Goal: Communication & Community: Participate in discussion

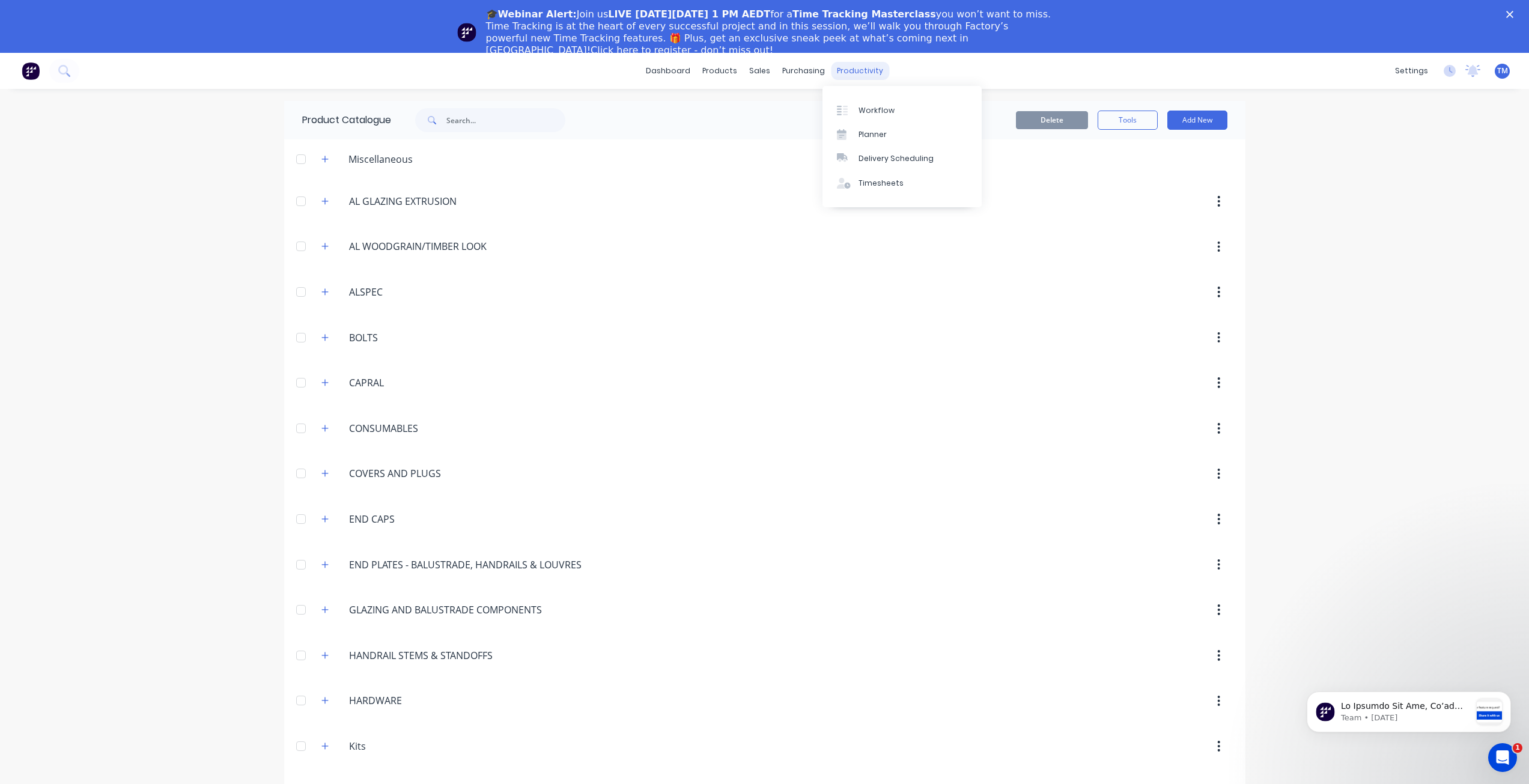
click at [844, 67] on div "productivity" at bounding box center [859, 70] width 58 height 18
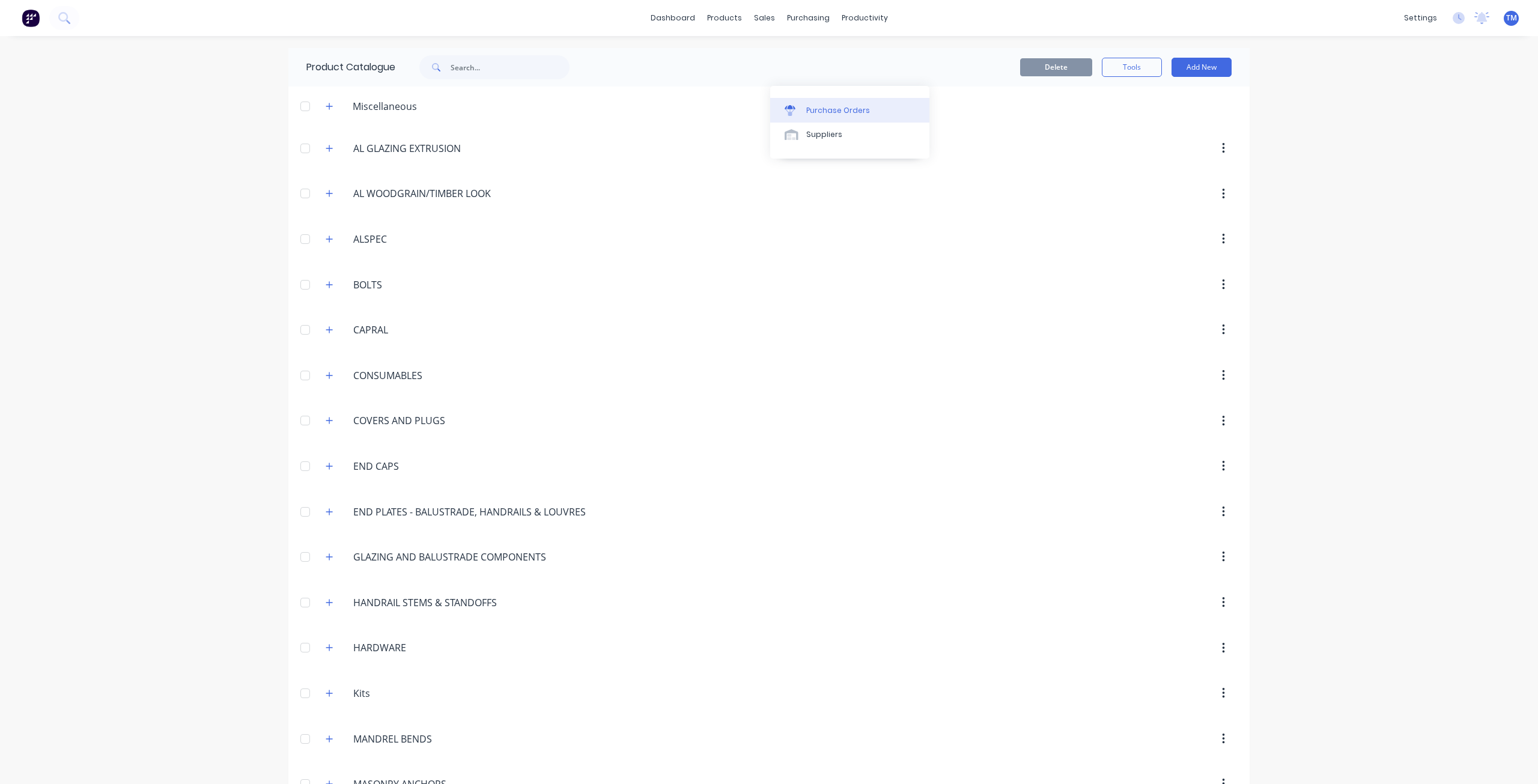
click at [831, 110] on div "Purchase Orders" at bounding box center [838, 110] width 64 height 11
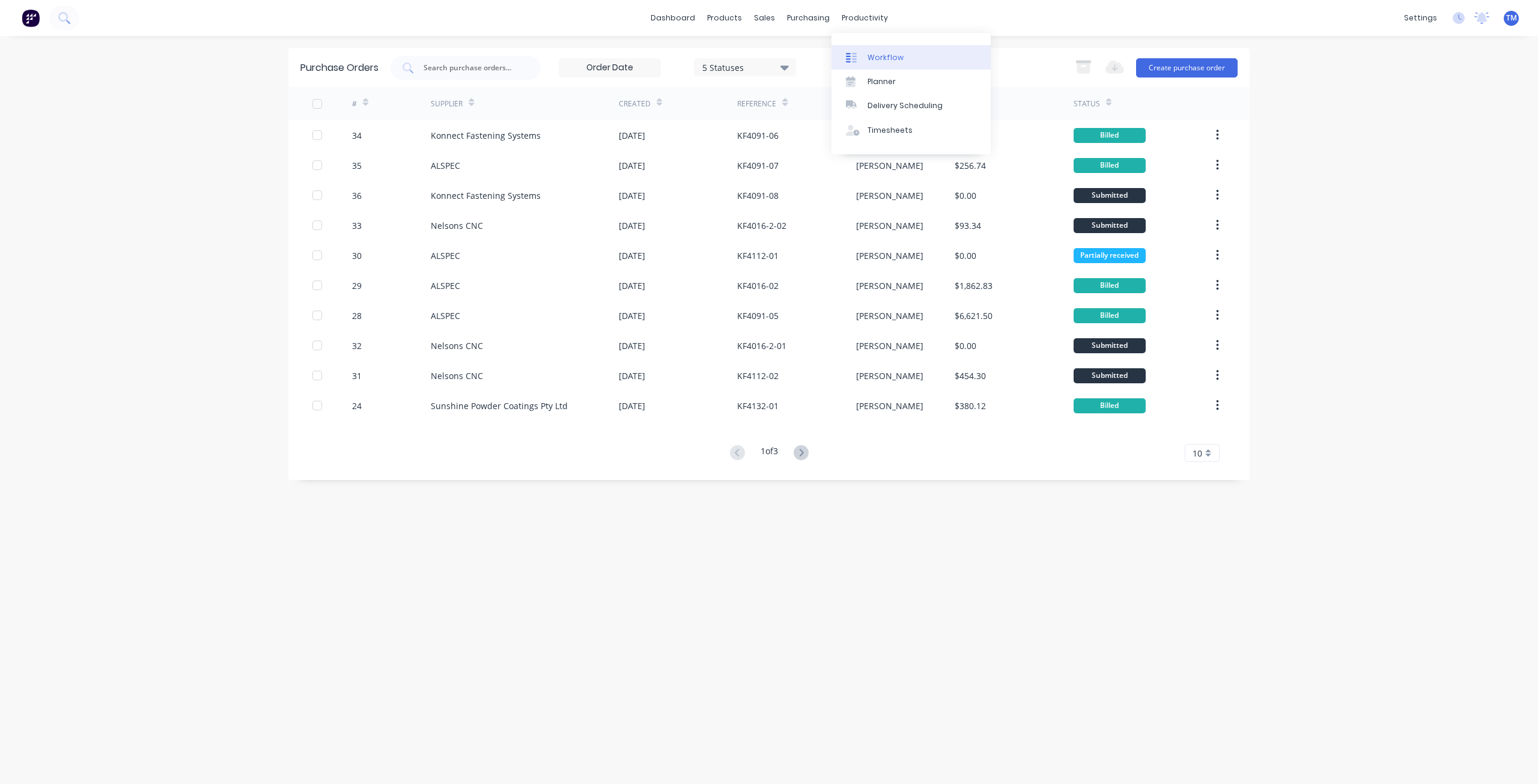
click at [898, 63] on link "Workflow" at bounding box center [911, 56] width 159 height 24
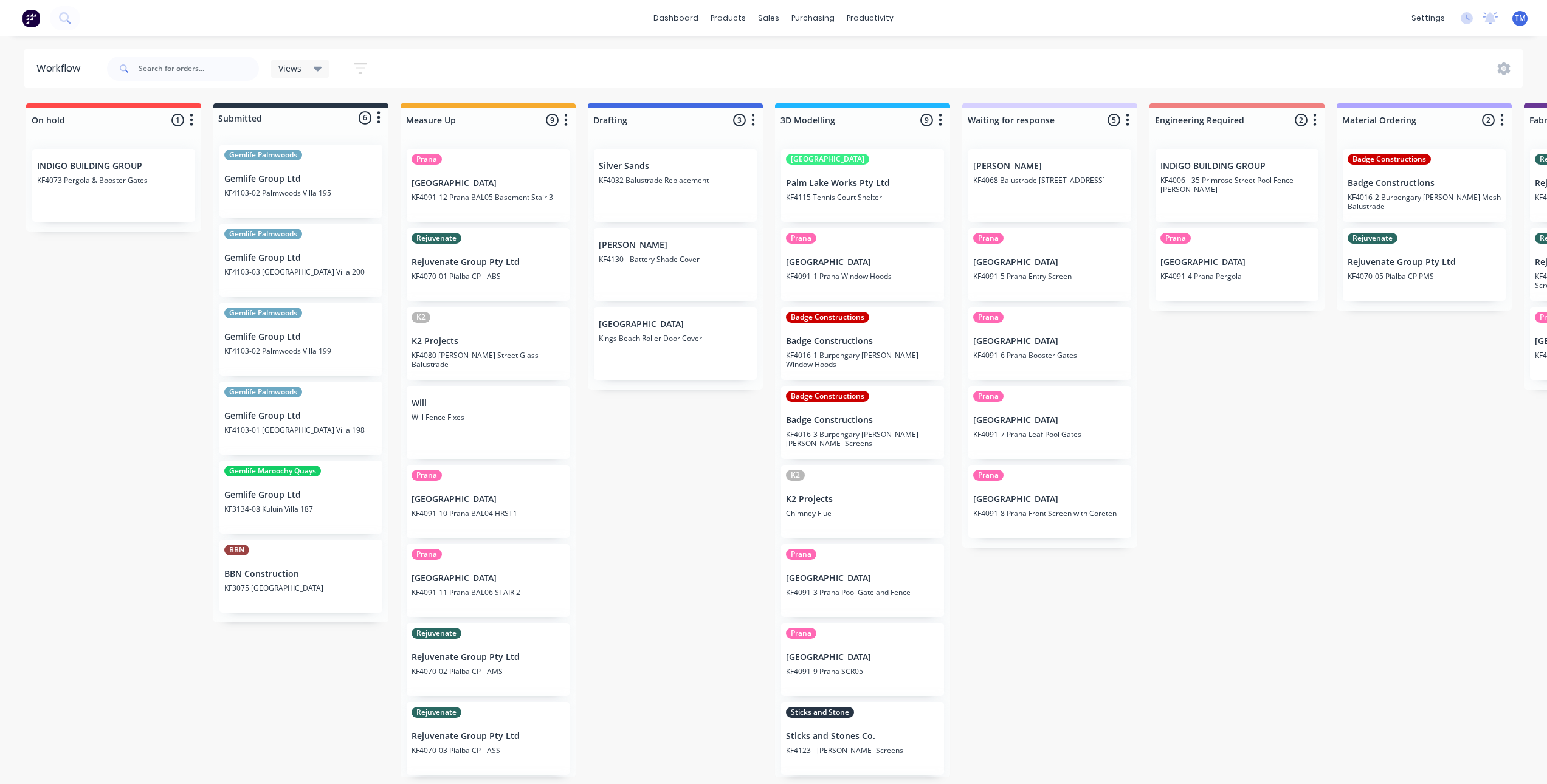
drag, startPoint x: 571, startPoint y: 0, endPoint x: 1408, endPoint y: 596, distance: 1027.5
click at [1419, 586] on div "On hold 1 Status colour #FF4949 hex #FF4949 Save Cancel Notifications Email SMS…" at bounding box center [1445, 440] width 2909 height 674
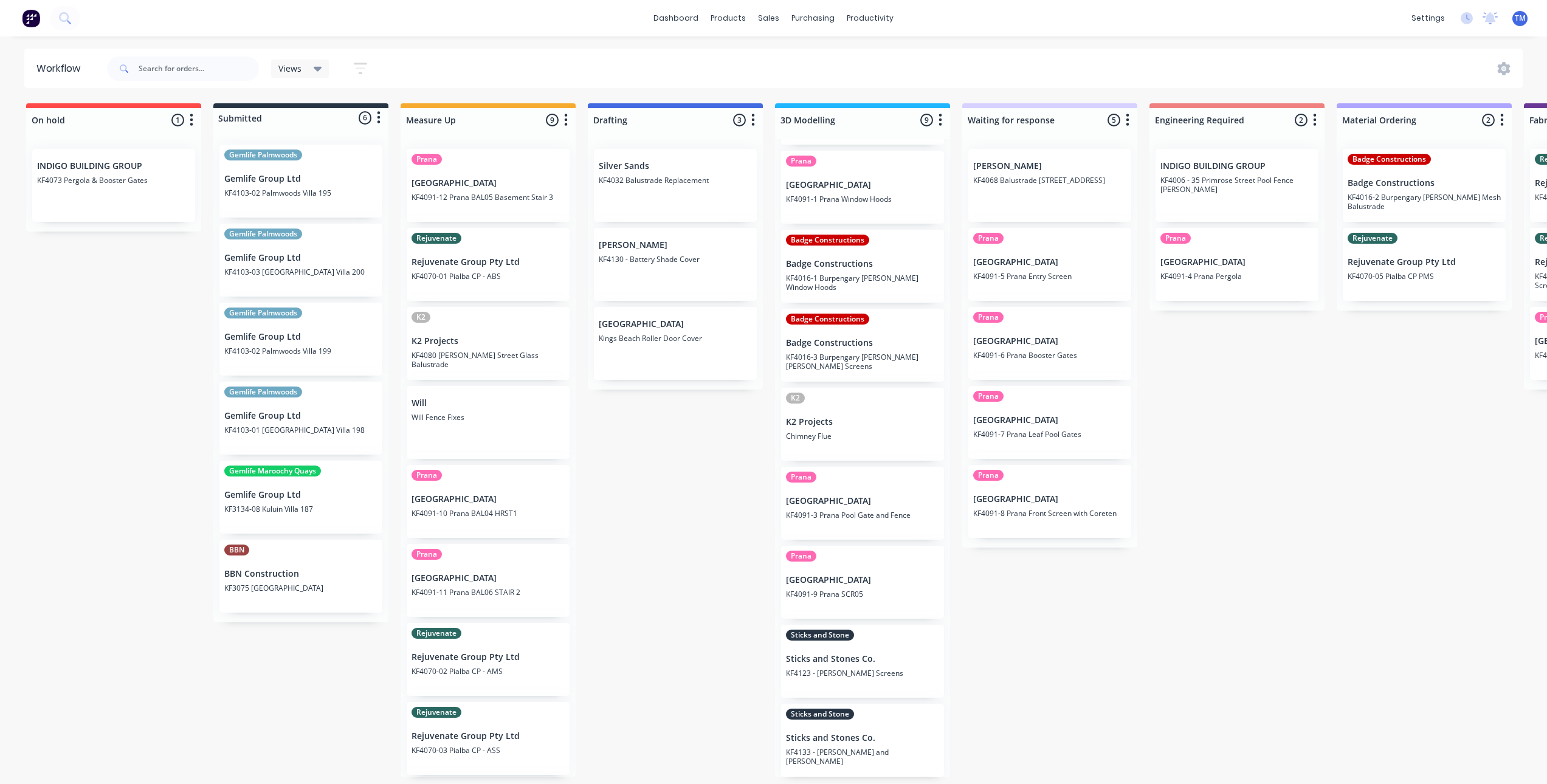
scroll to position [3, 0]
click at [864, 669] on p "KF4123 - [PERSON_NAME] Screens" at bounding box center [863, 673] width 154 height 9
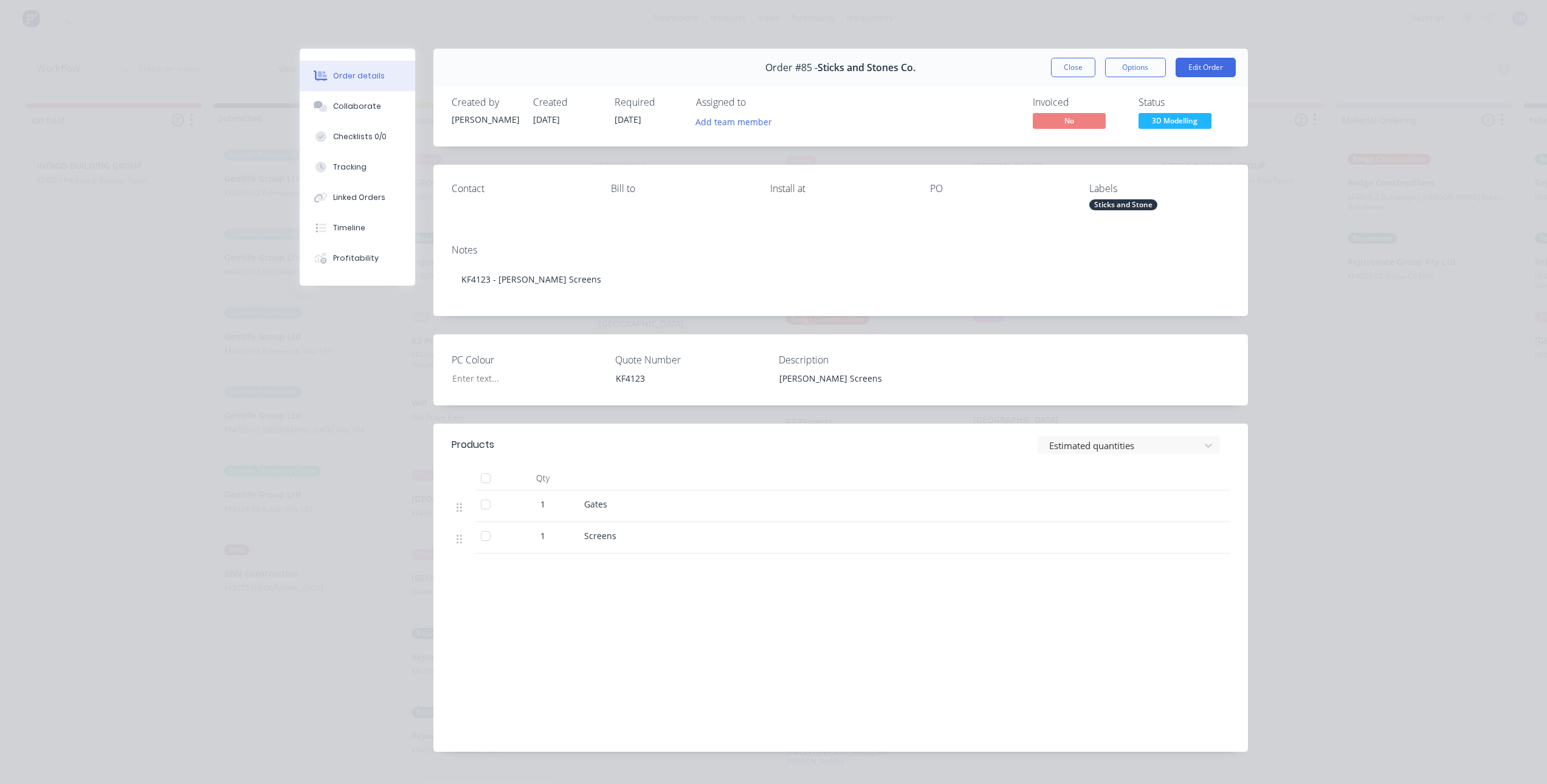
click at [1263, 284] on div "Order details Collaborate Checklists 0/0 Tracking Linked Orders Timeline Profit…" at bounding box center [773, 392] width 1547 height 784
click at [231, 452] on div "Order details Collaborate Checklists 0/0 Tracking Linked Orders Timeline Profit…" at bounding box center [773, 392] width 1547 height 784
click at [1065, 71] on button "Close" at bounding box center [1073, 67] width 44 height 20
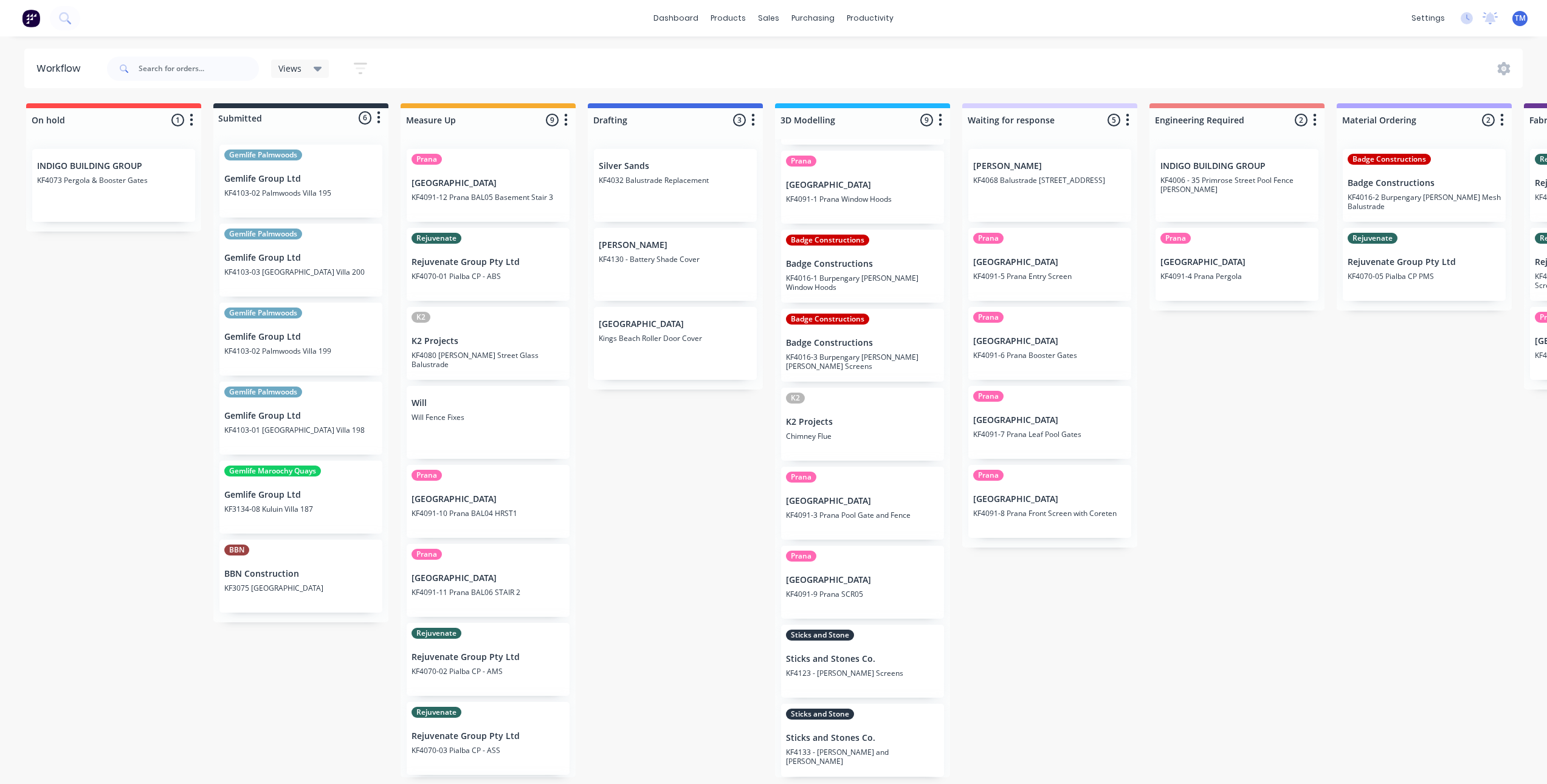
click at [897, 734] on p "Sticks and Stones Co." at bounding box center [863, 738] width 154 height 10
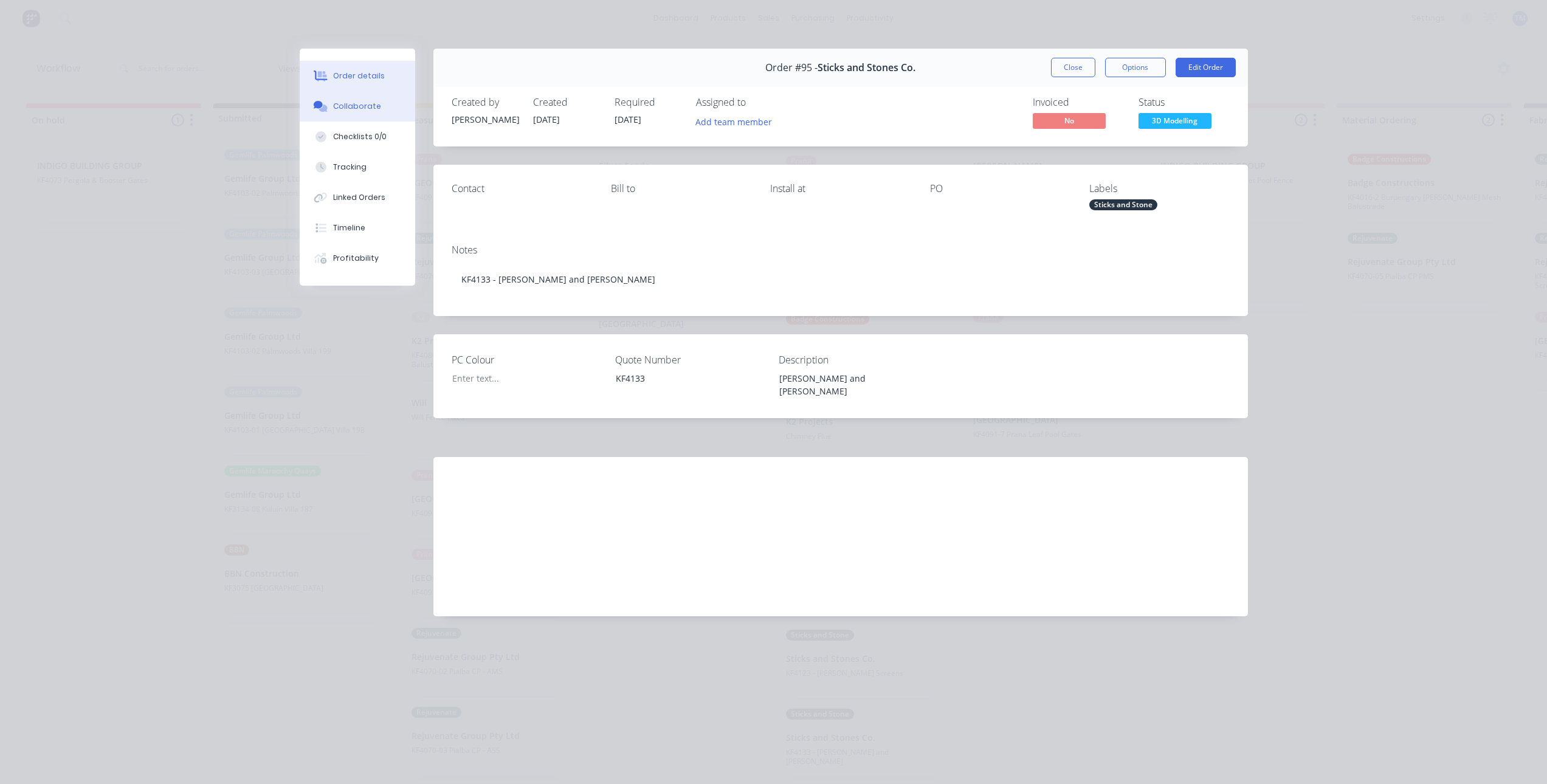
click at [372, 111] on div "Collaborate" at bounding box center [357, 106] width 48 height 11
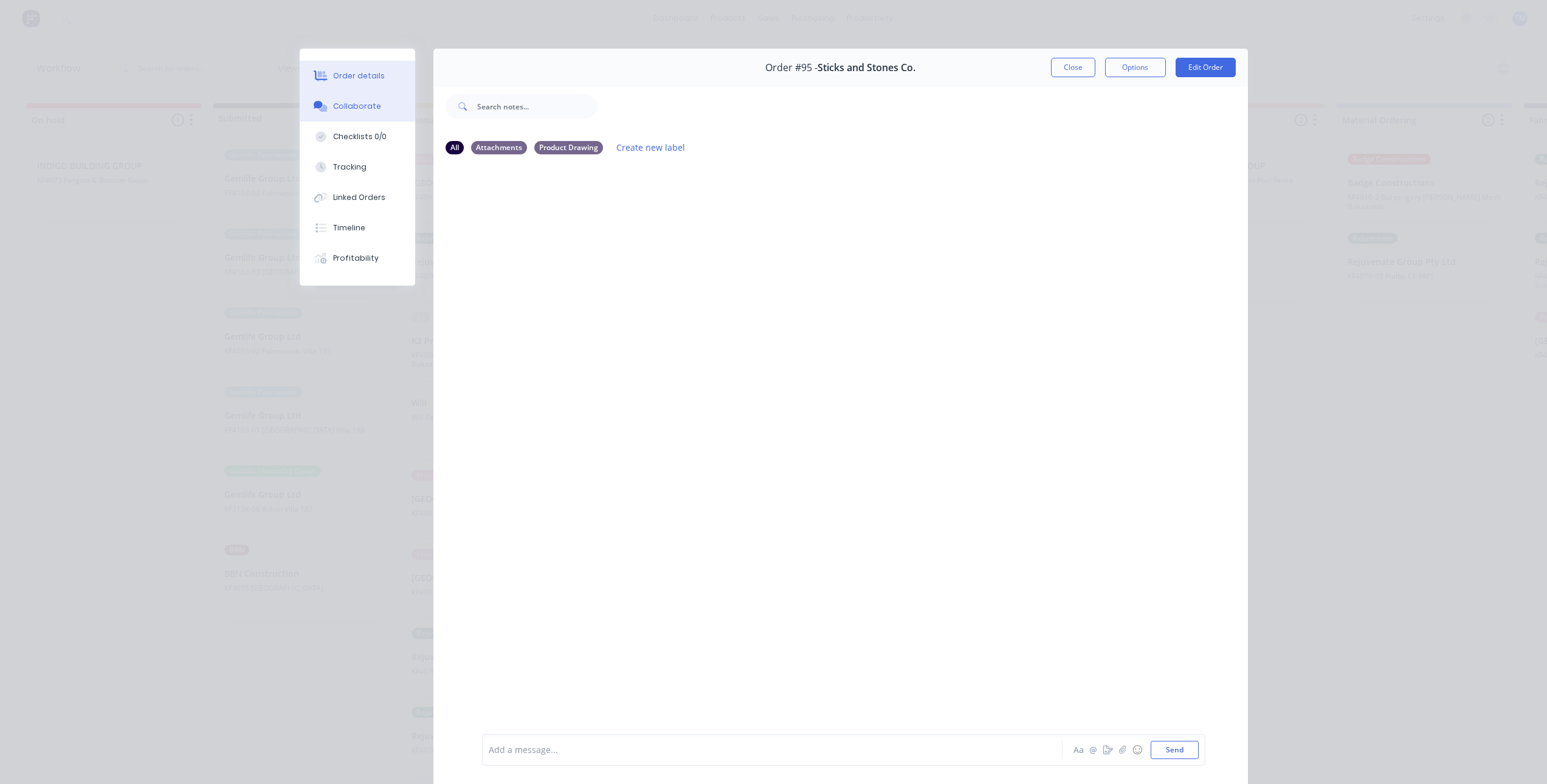
click at [364, 81] on button "Order details" at bounding box center [357, 76] width 115 height 31
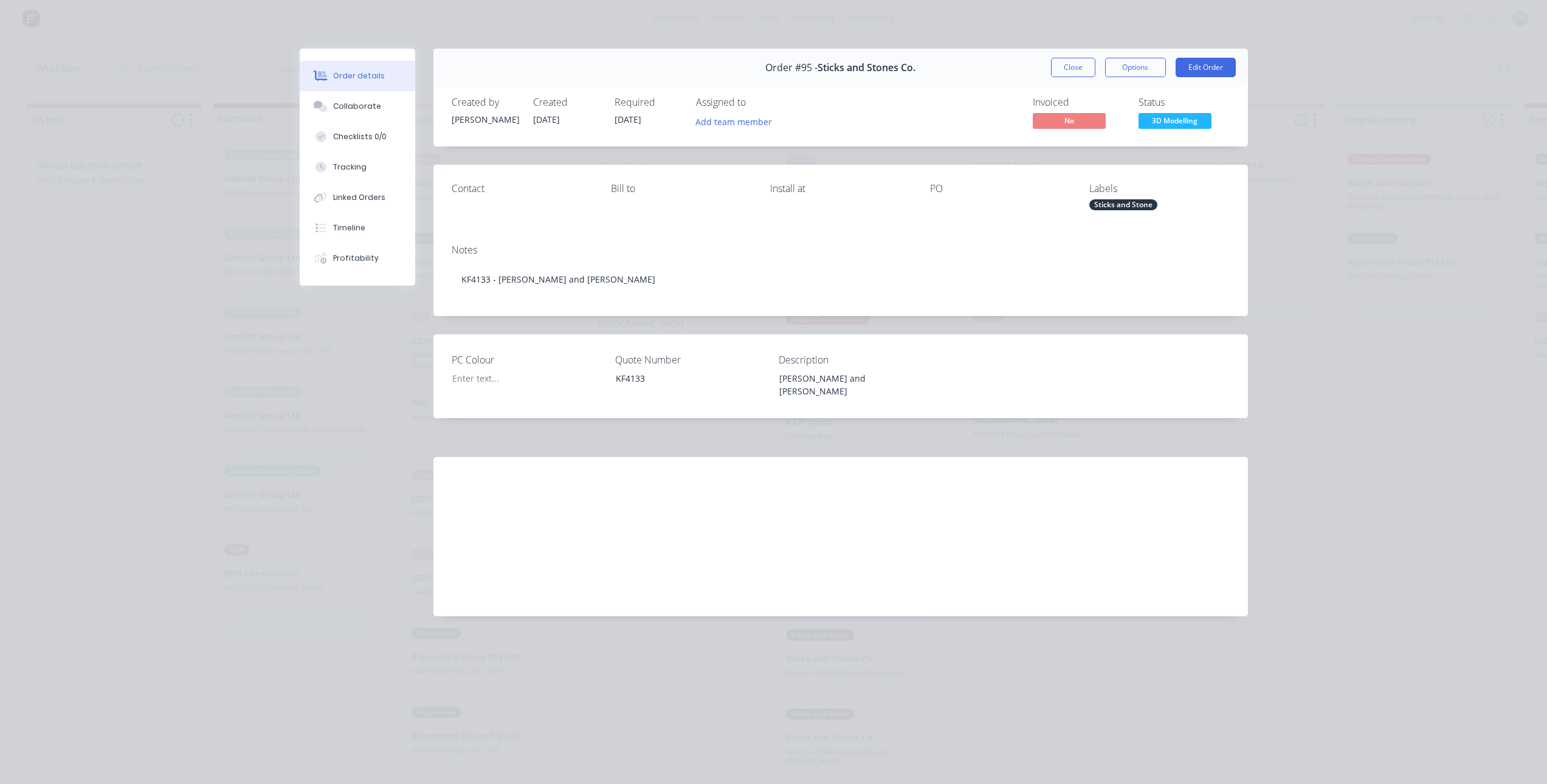
click at [365, 444] on div "Order #95 - Sticks and Stones Co. Close Options Edit Order Created by Kim Creat…" at bounding box center [773, 341] width 948 height 586
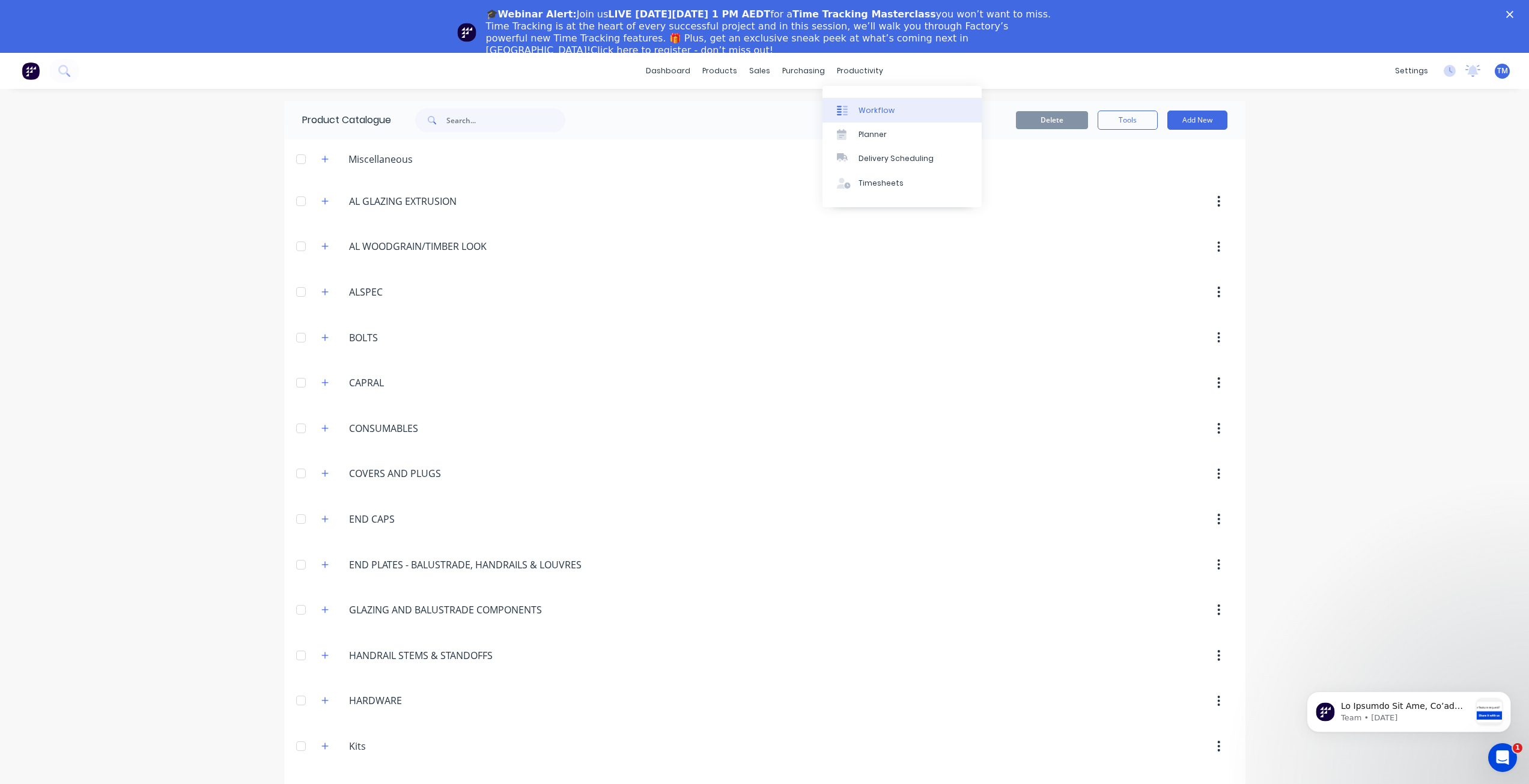
click at [869, 110] on div "Workflow" at bounding box center [876, 110] width 36 height 11
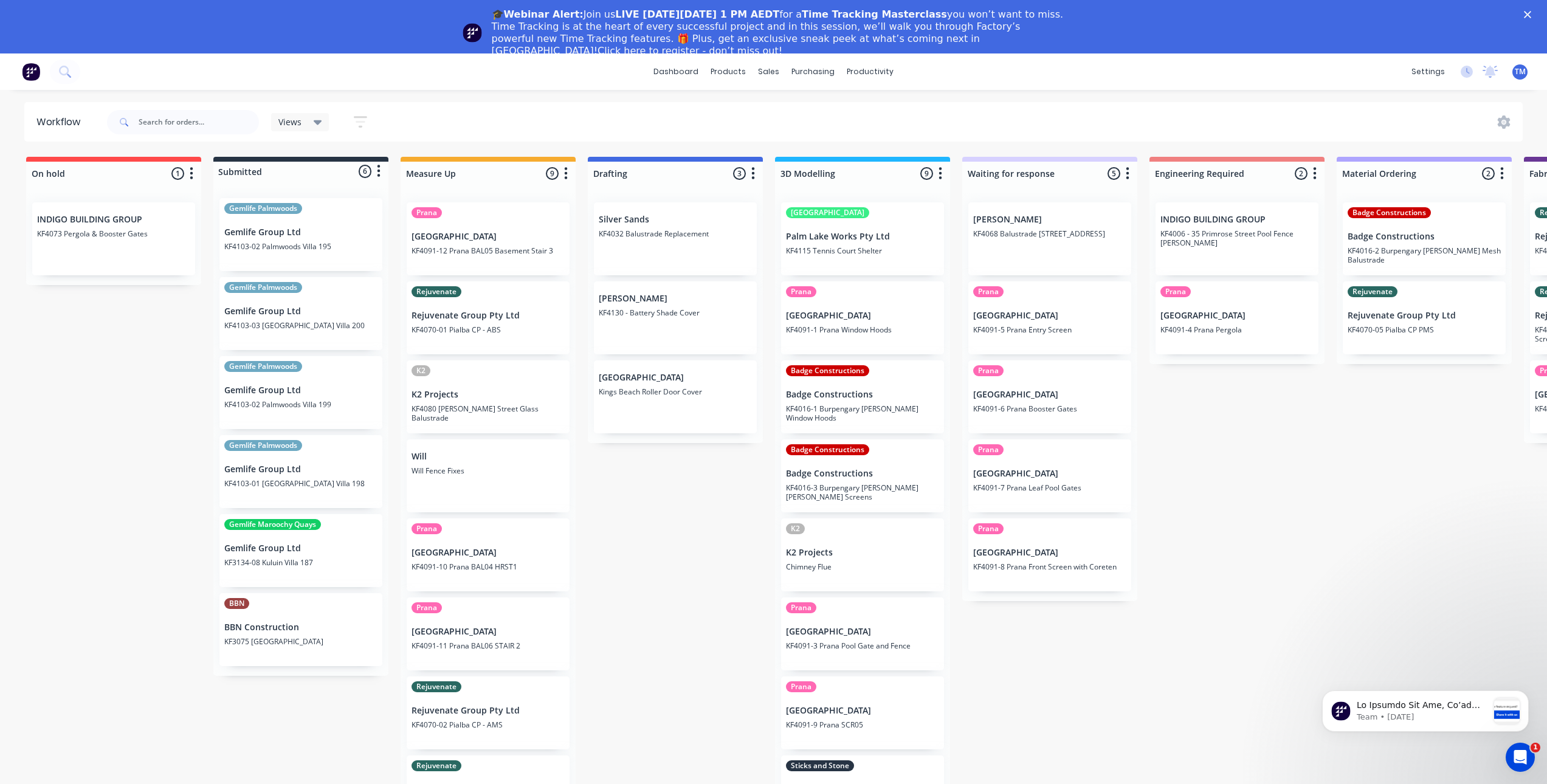
click at [651, 629] on div "On hold 1 Status colour #FF4949 hex #FF4949 Save Cancel Notifications Email SMS…" at bounding box center [1445, 494] width 2909 height 674
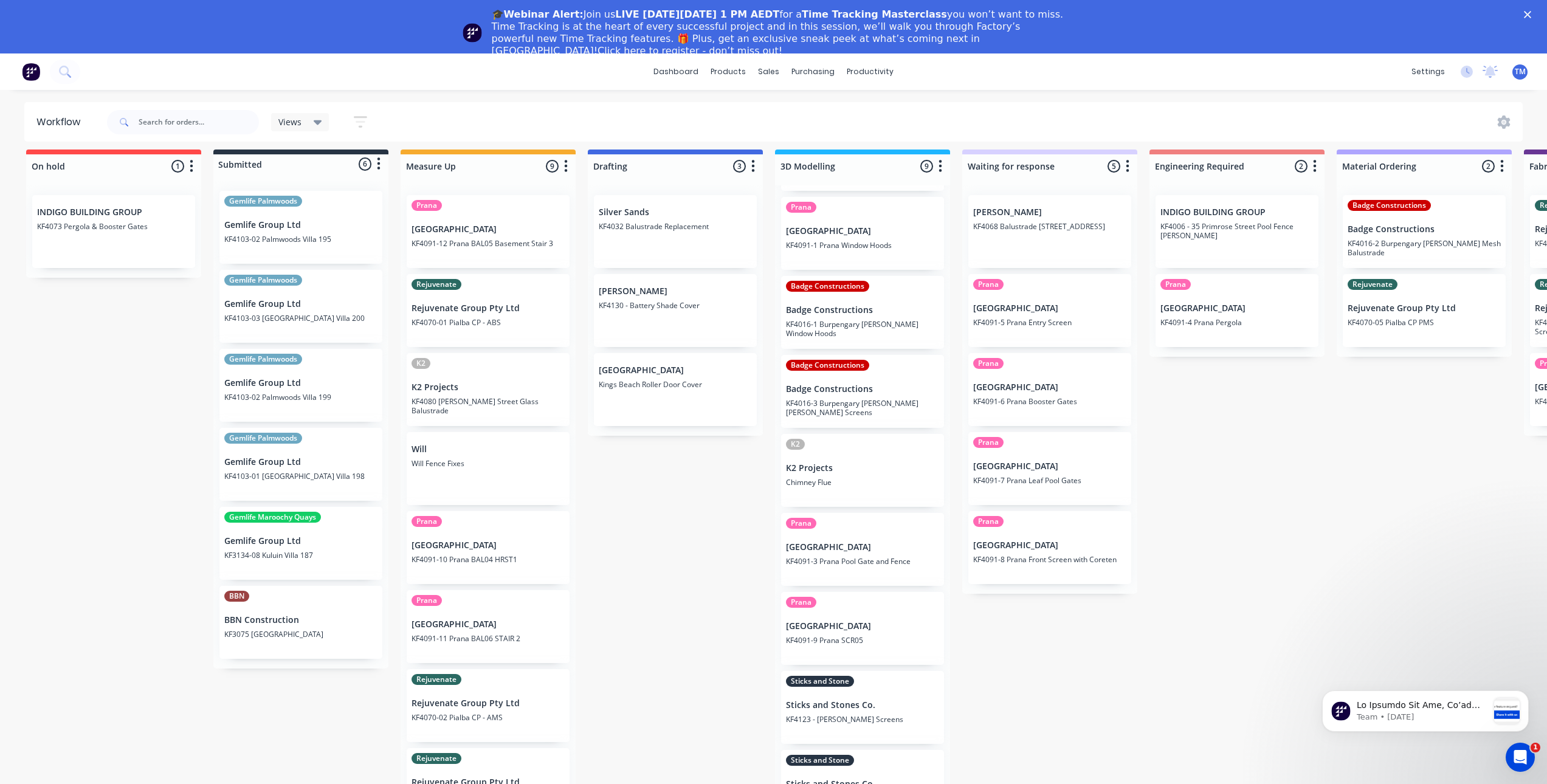
scroll to position [56, 0]
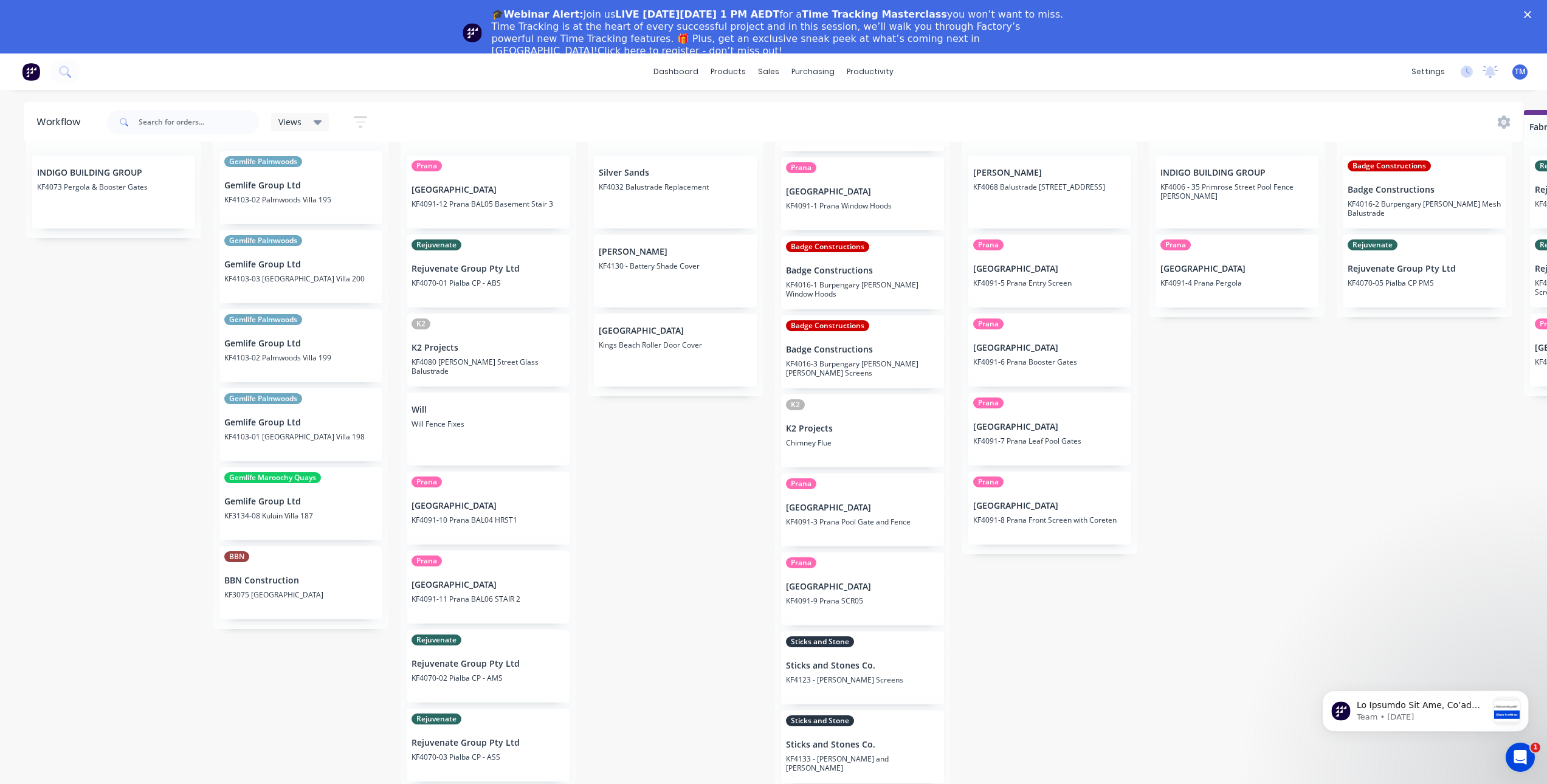
click at [869, 740] on p "Sticks and Stones Co." at bounding box center [863, 745] width 154 height 10
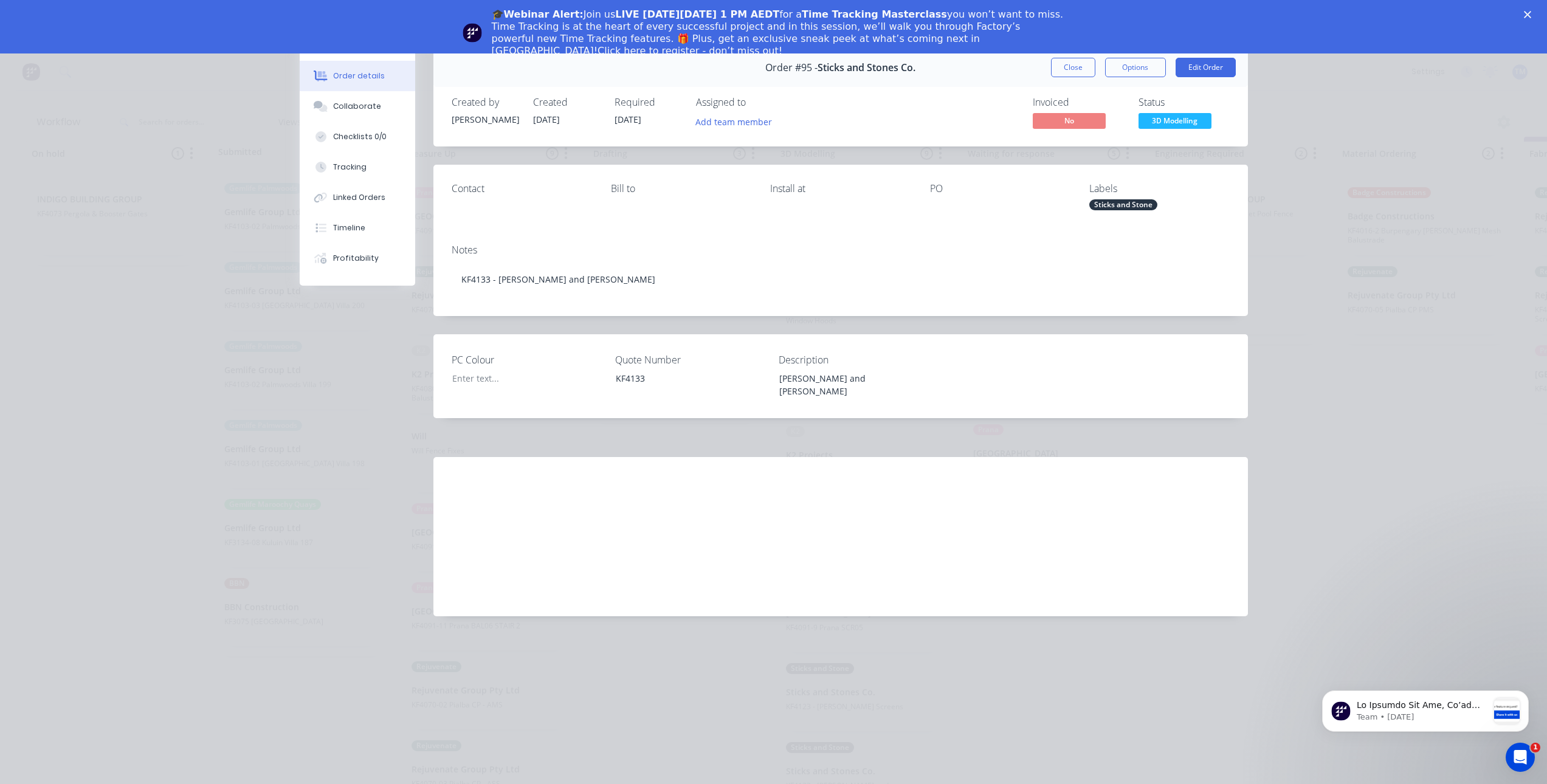
scroll to position [0, 0]
click at [369, 107] on div "Collaborate" at bounding box center [357, 106] width 48 height 11
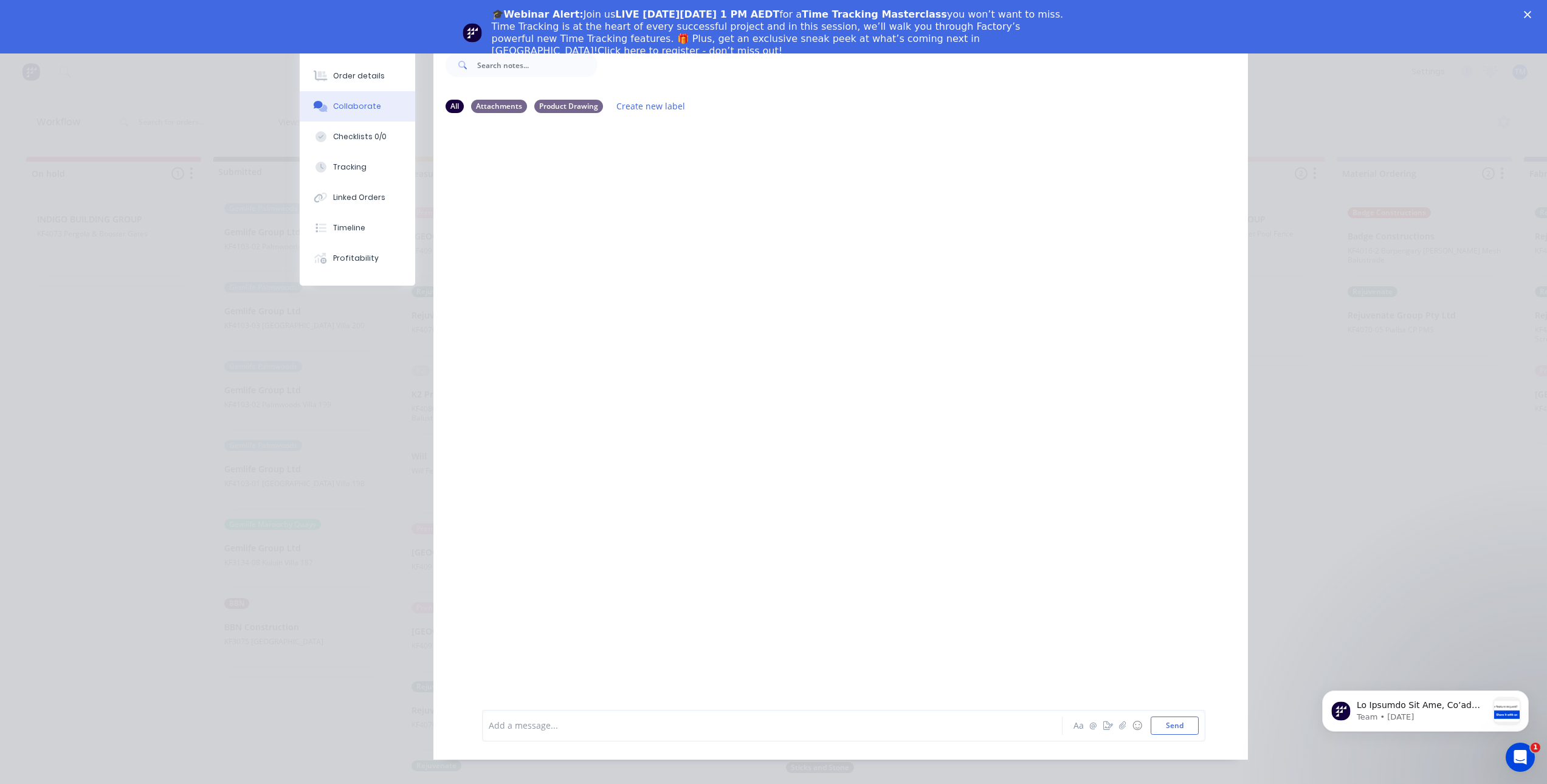
scroll to position [65, 0]
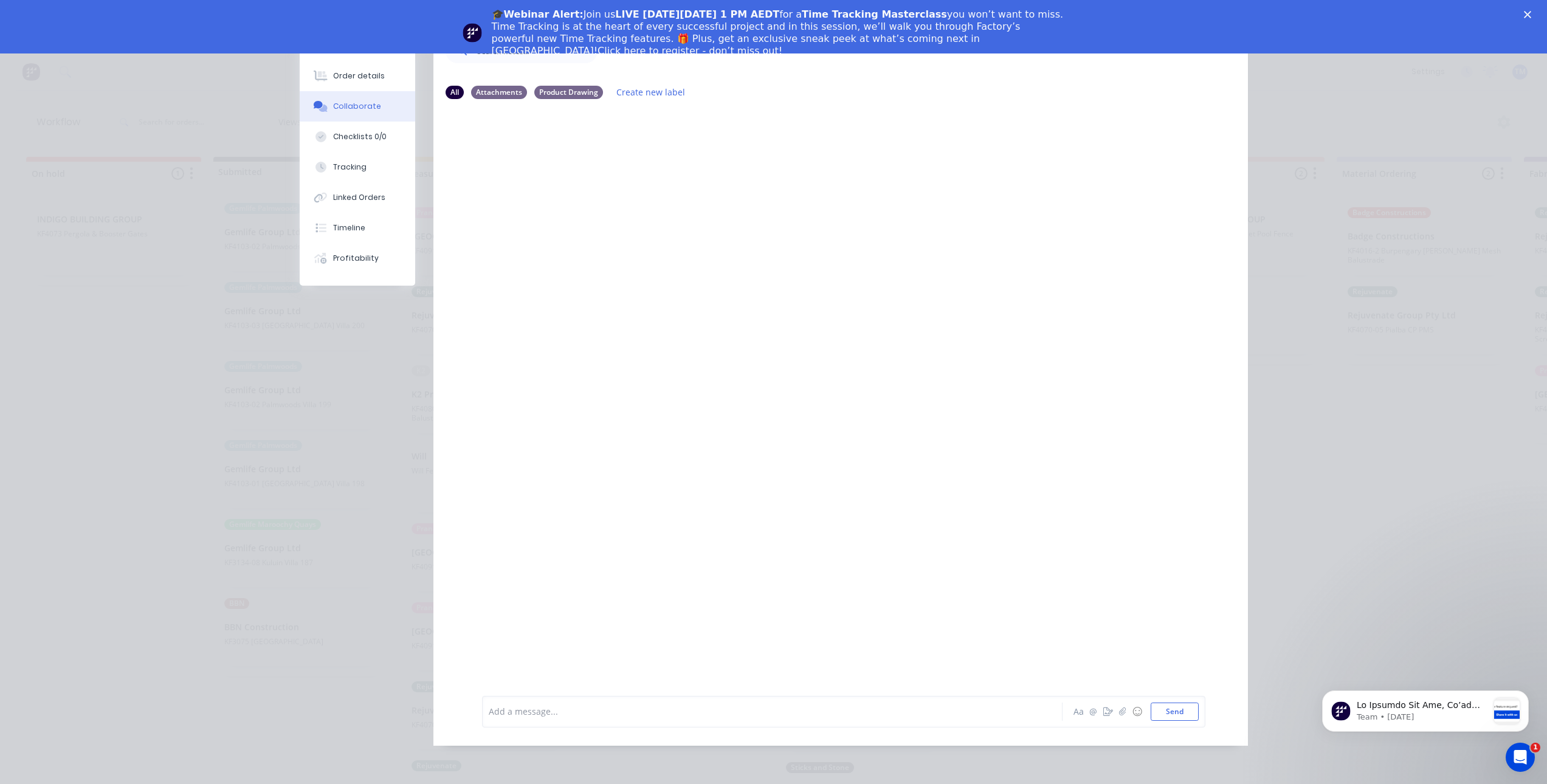
click at [614, 711] on div at bounding box center [754, 711] width 532 height 13
click at [1168, 715] on button "Send" at bounding box center [1174, 711] width 48 height 18
click at [1120, 711] on icon "button" at bounding box center [1122, 711] width 8 height 9
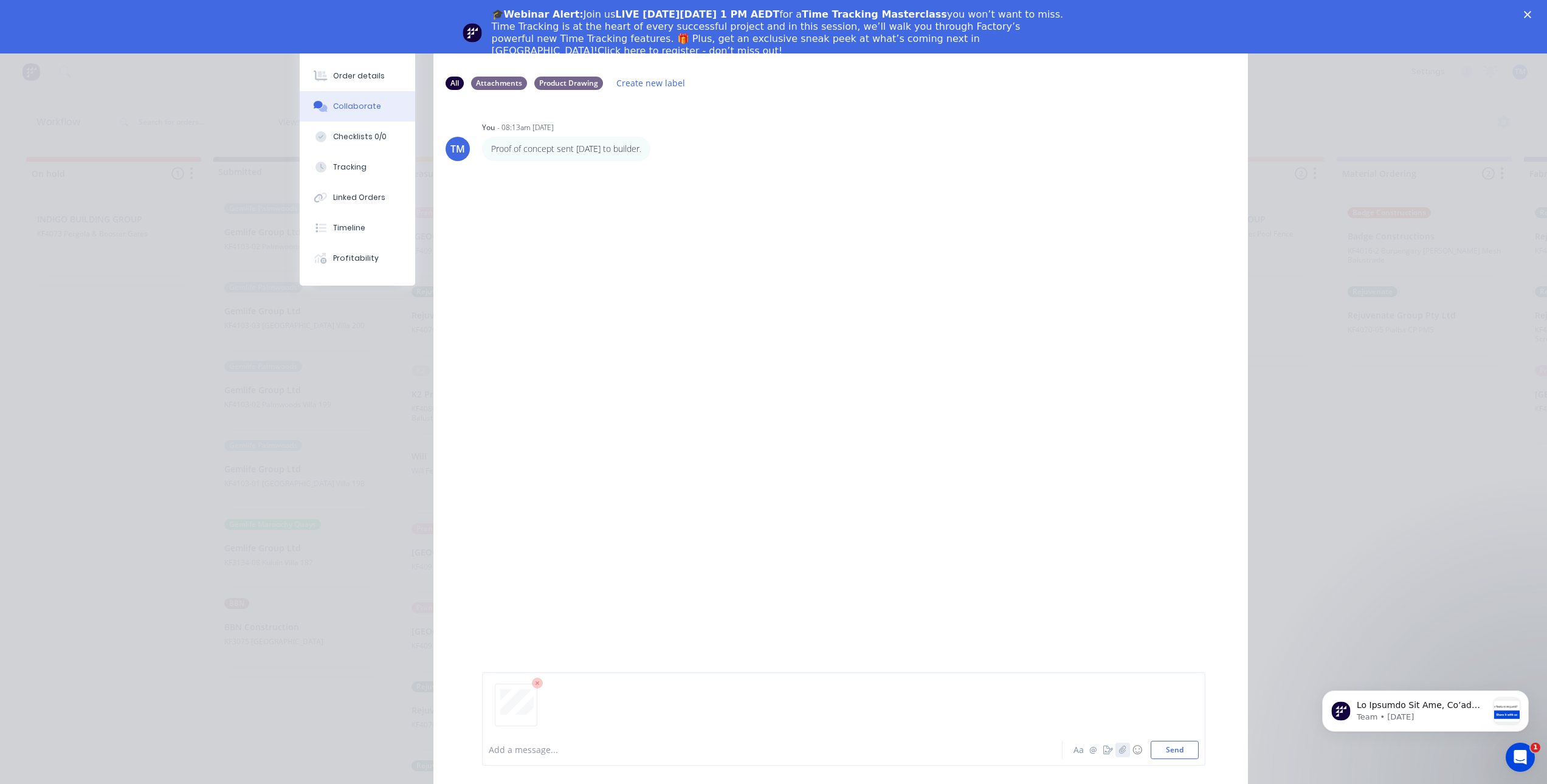
click at [1124, 753] on button "button" at bounding box center [1122, 749] width 15 height 15
click at [899, 714] on div at bounding box center [844, 710] width 710 height 62
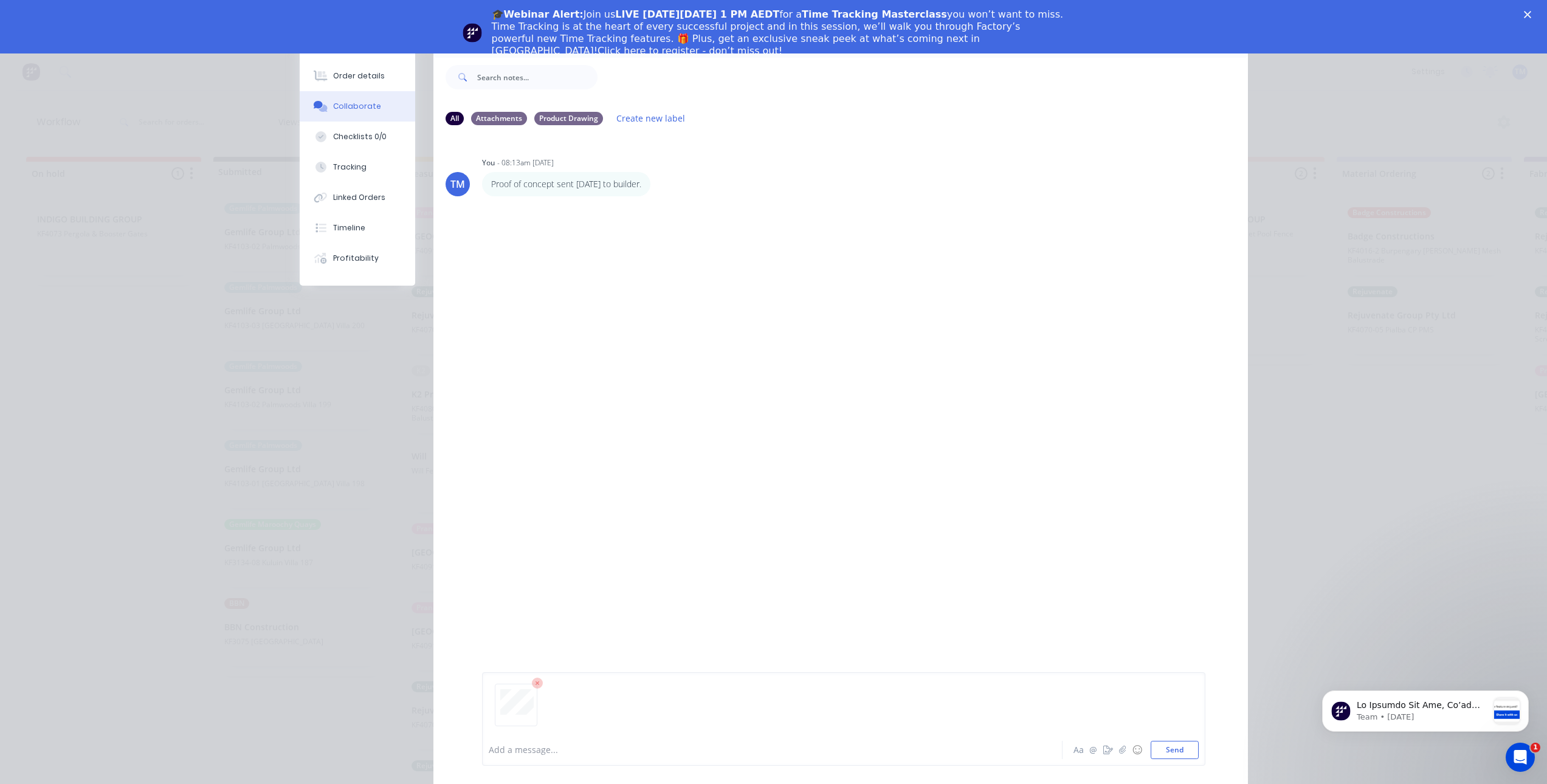
scroll to position [0, 0]
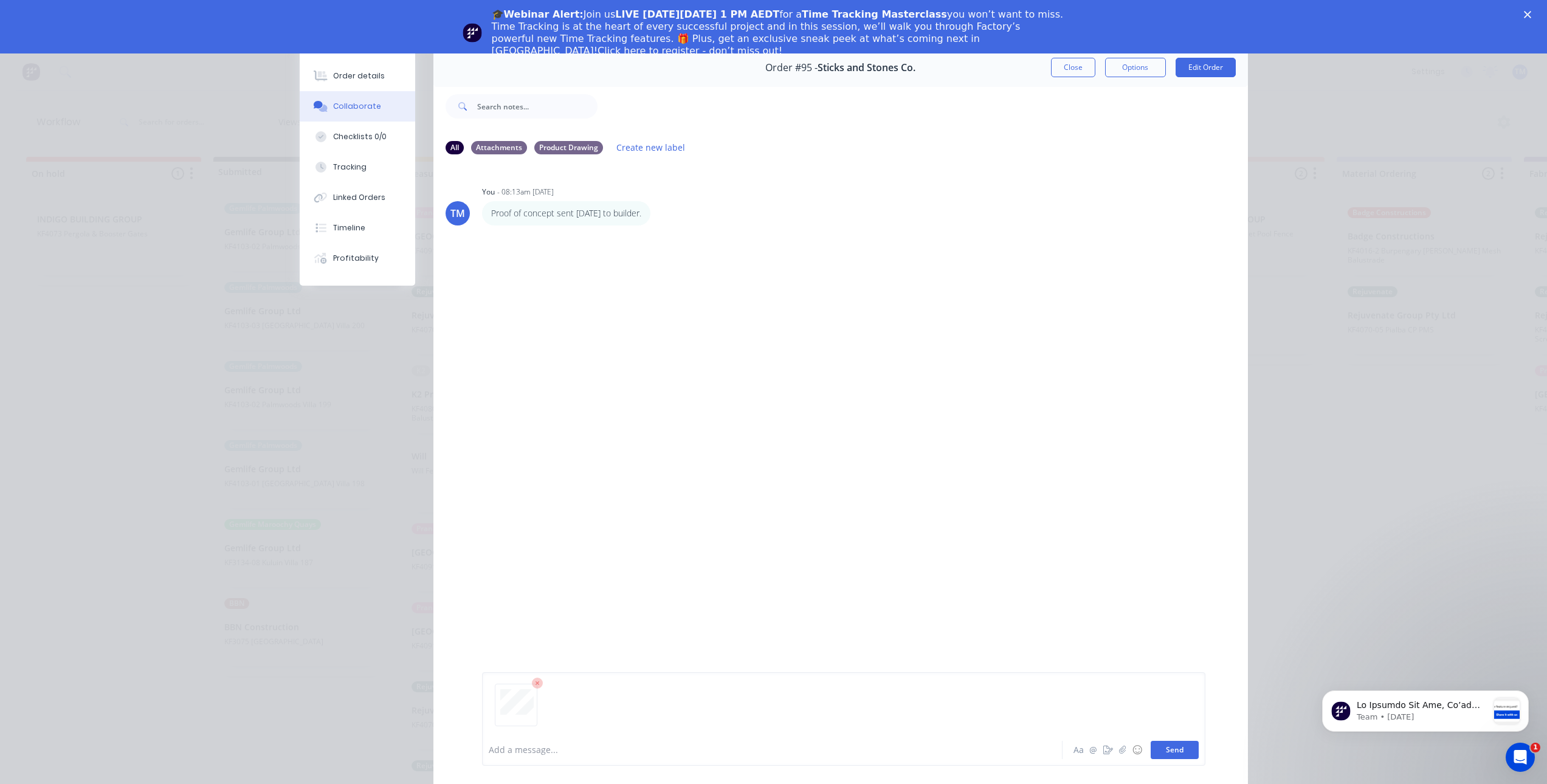
click at [1188, 751] on button "Send" at bounding box center [1174, 749] width 48 height 18
click at [1000, 562] on div "TM You - 08:13am [DATE] Proof of concept sent [DATE] to builder. Labels Edit De…" at bounding box center [840, 449] width 815 height 568
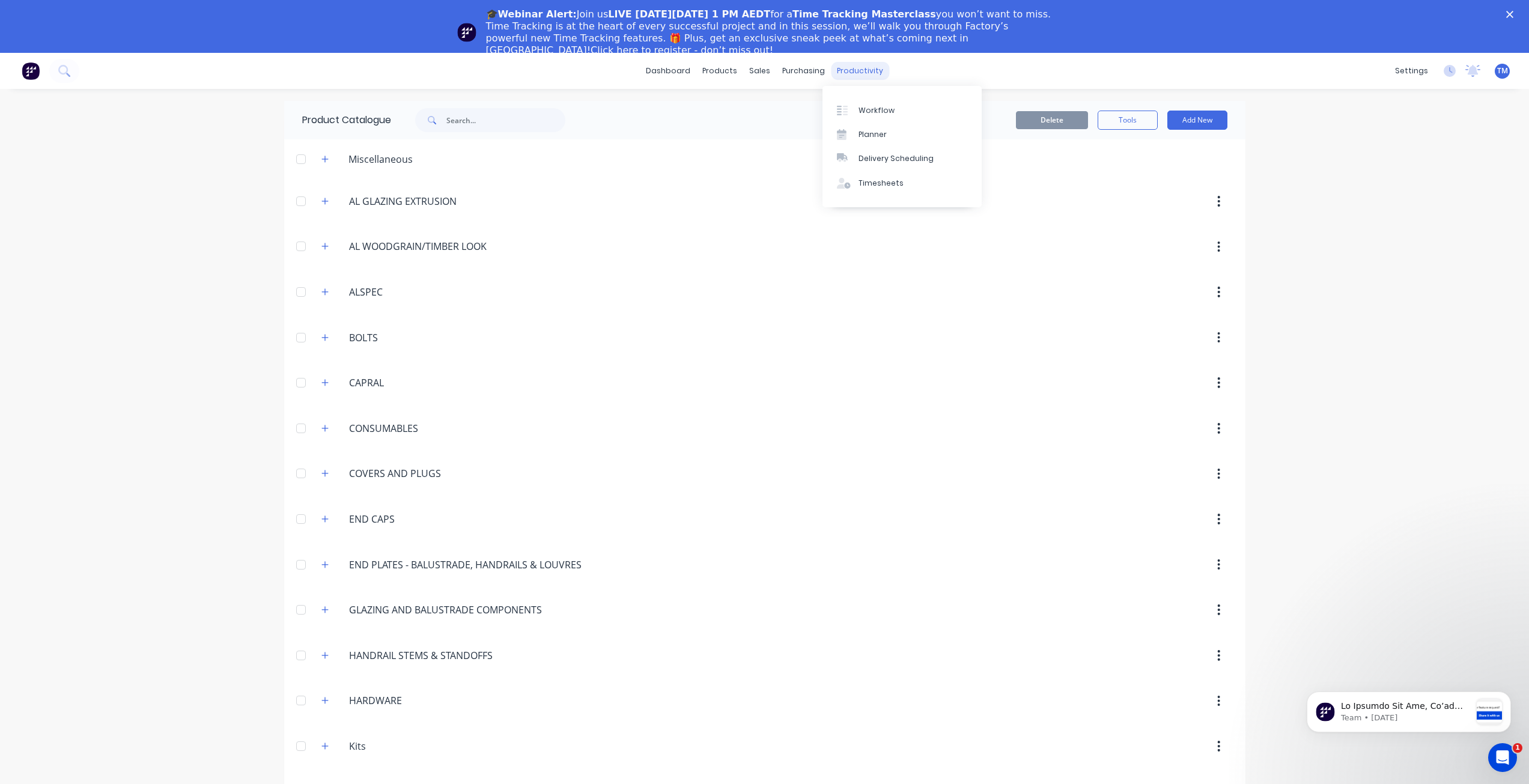
click at [849, 68] on div "productivity" at bounding box center [859, 70] width 58 height 18
click at [849, 111] on div at bounding box center [845, 110] width 18 height 11
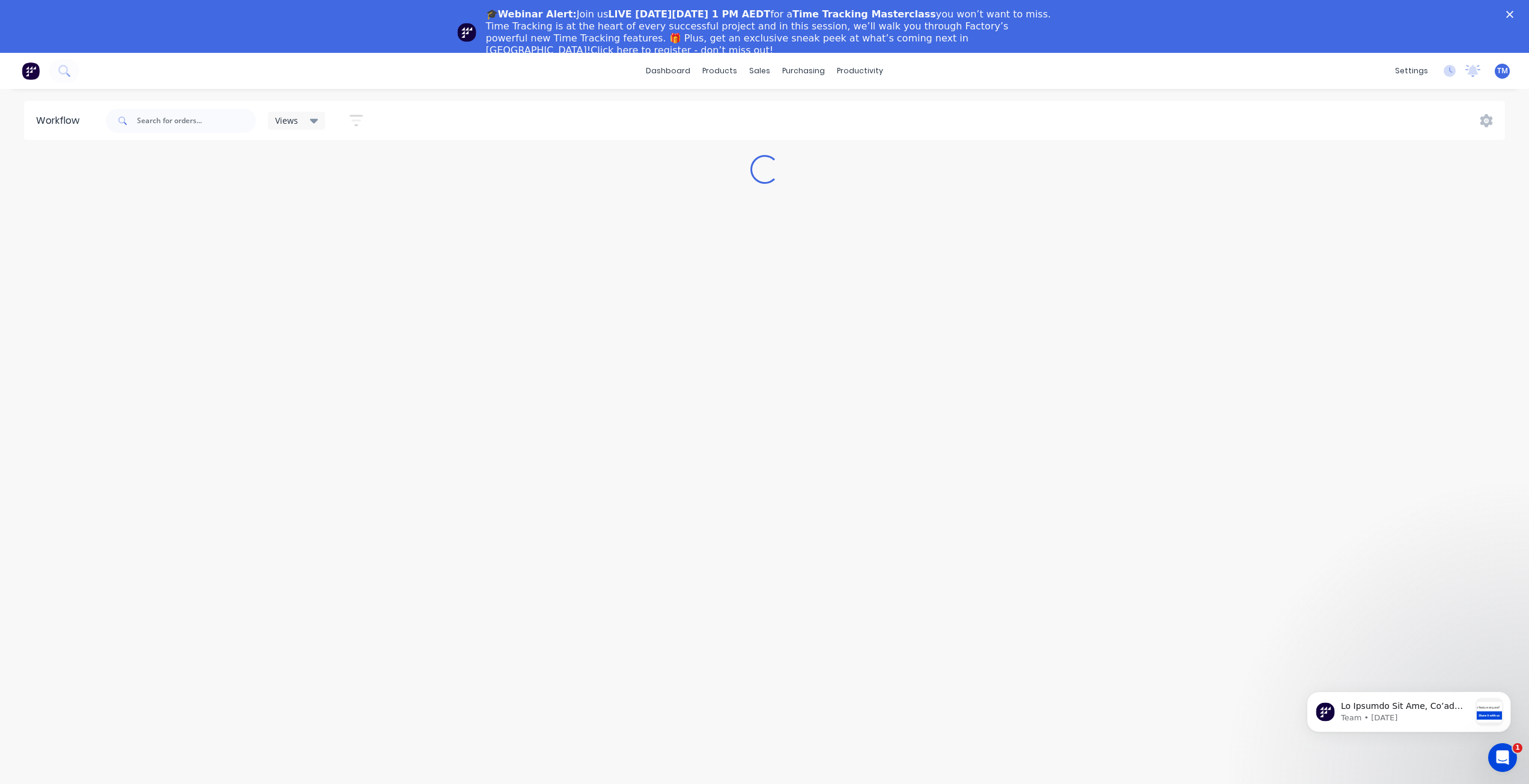
click at [1513, 14] on icon "Close" at bounding box center [1510, 14] width 8 height 8
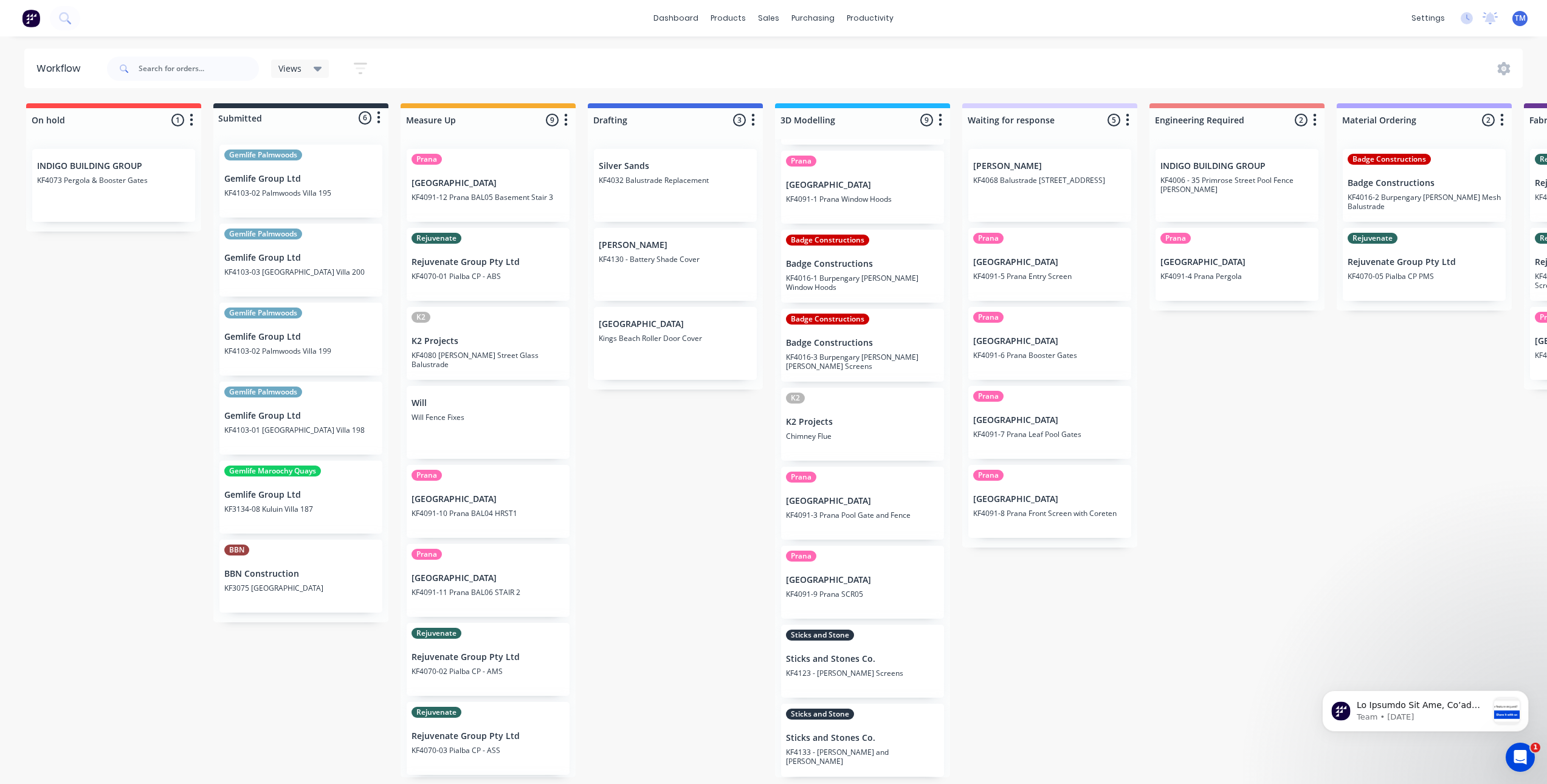
scroll to position [3, 0]
click at [869, 664] on div "Sticks and Stone Sticks and Stones Co. KF4123 - Tim Screens" at bounding box center [862, 660] width 163 height 73
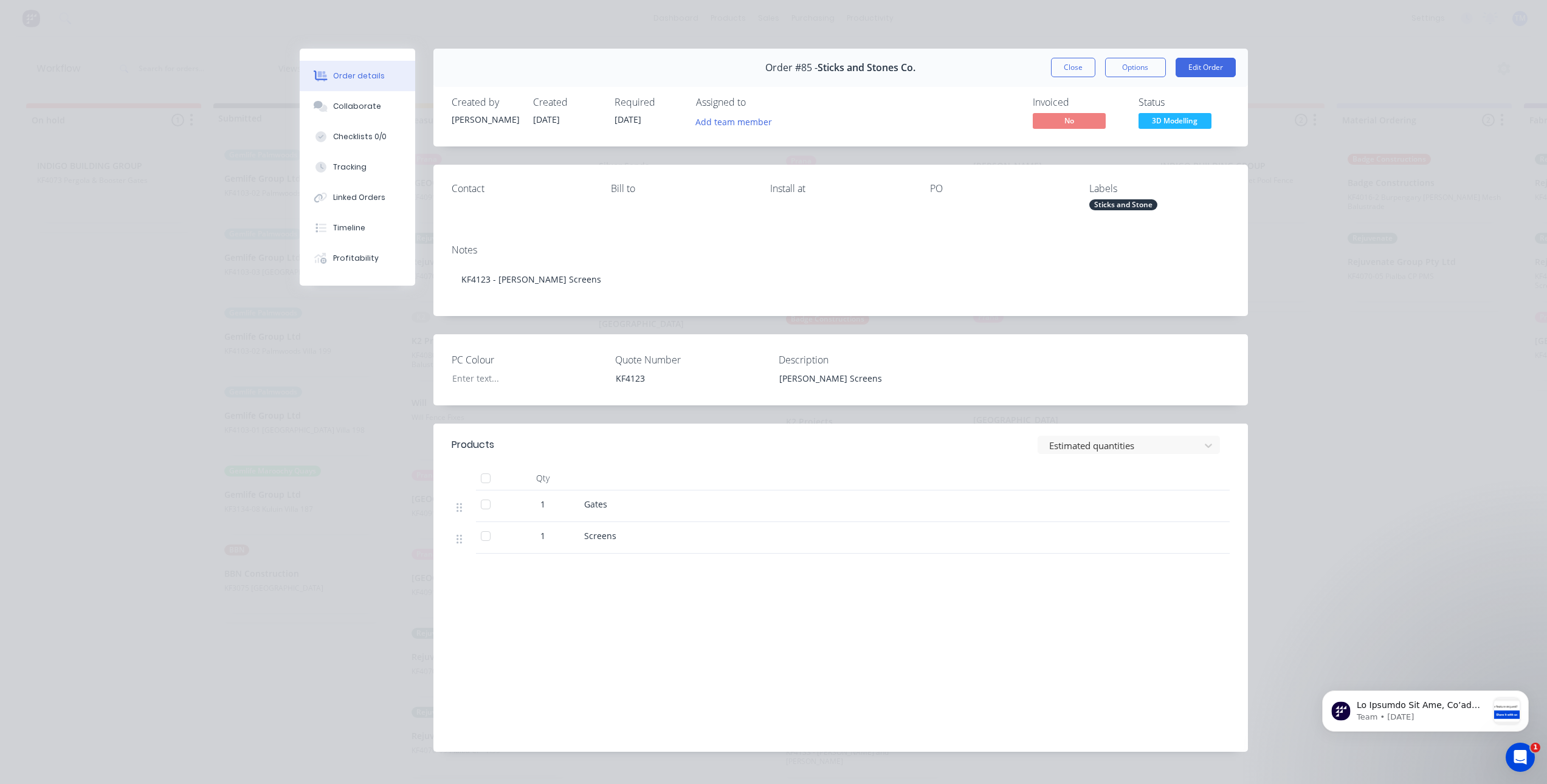
click at [1076, 69] on button "Close" at bounding box center [1073, 67] width 44 height 20
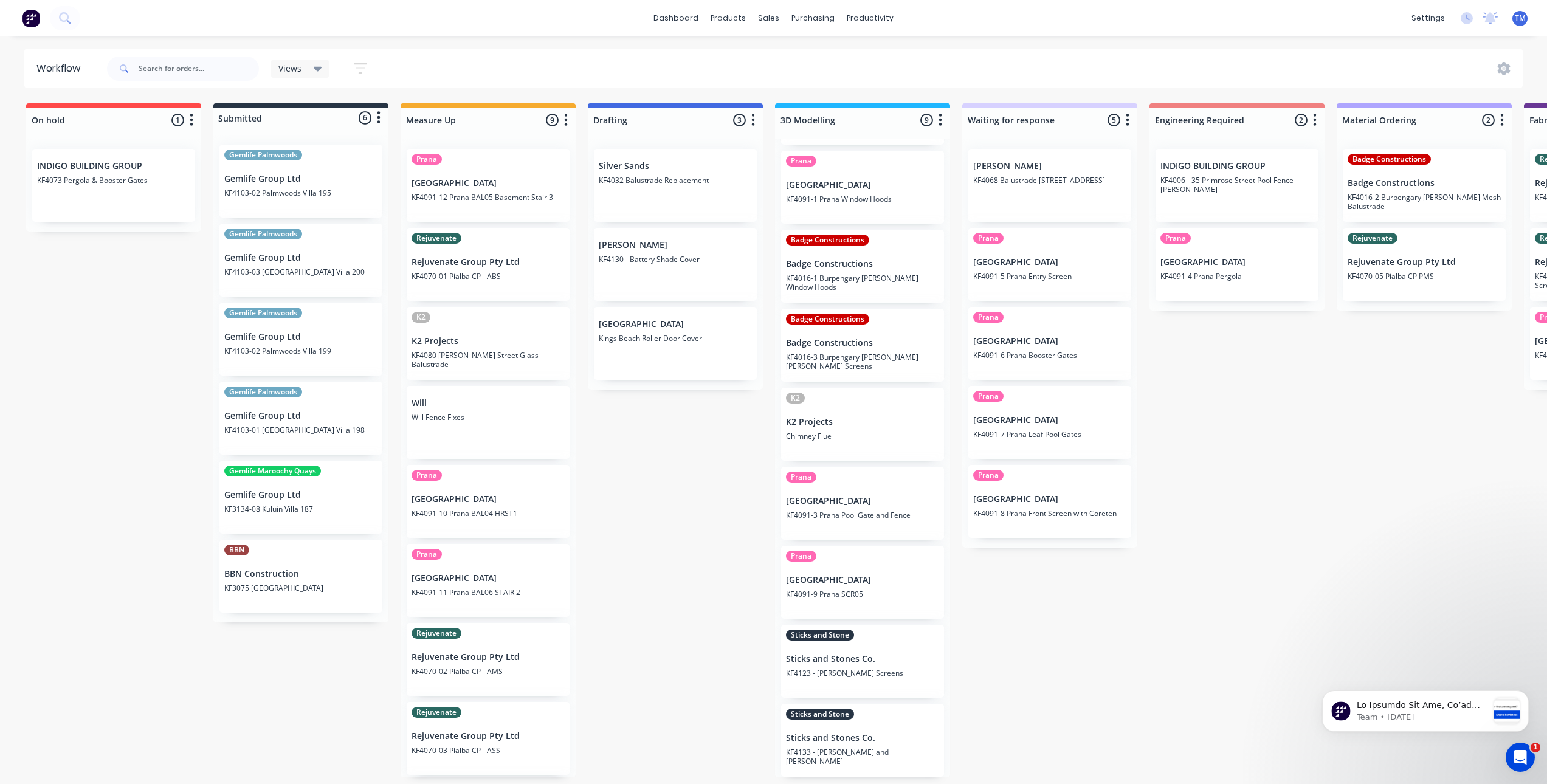
click at [838, 421] on p "K2 Projects" at bounding box center [863, 422] width 154 height 10
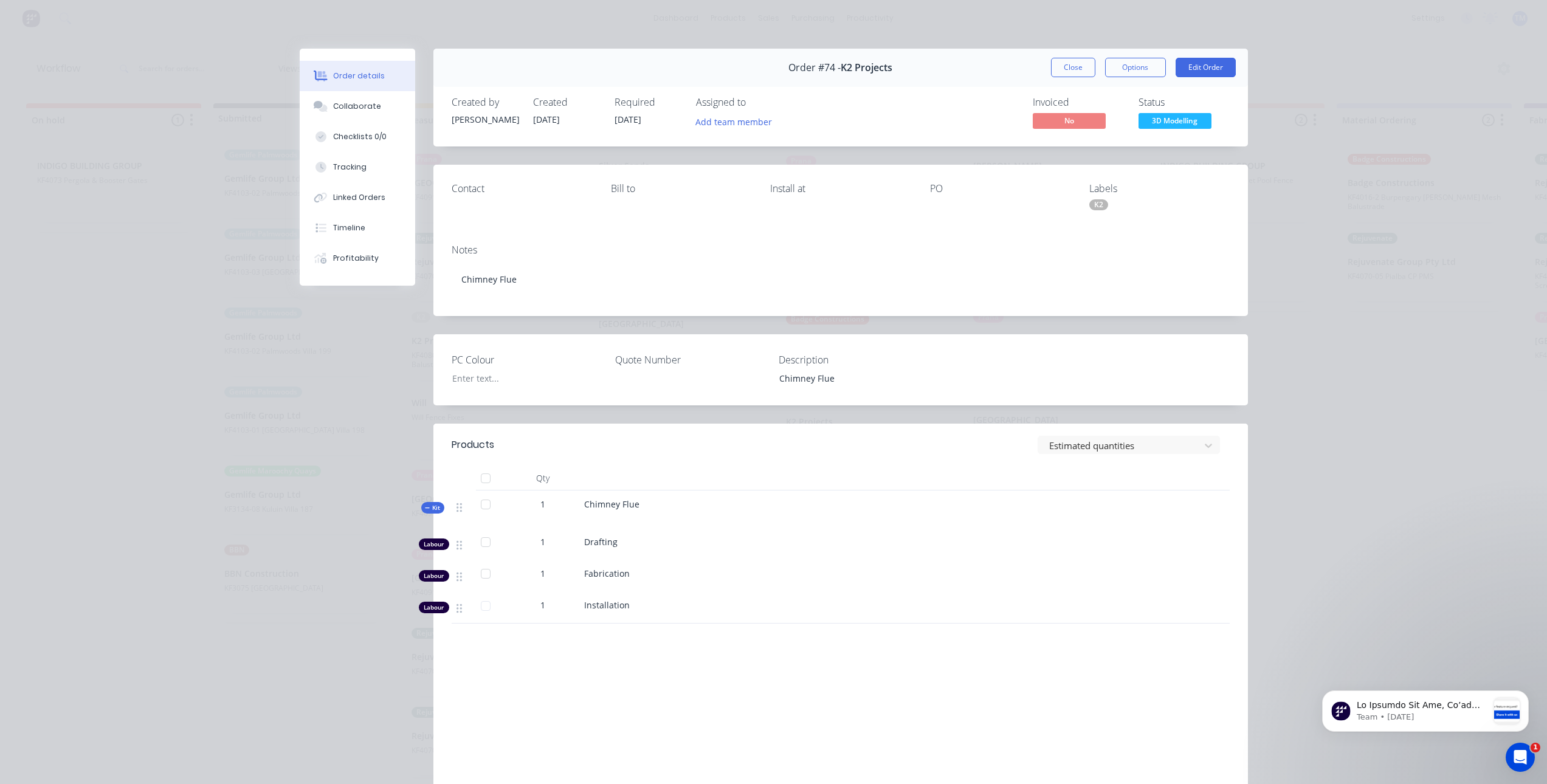
scroll to position [0, 0]
click at [1067, 72] on button "Close" at bounding box center [1073, 67] width 44 height 20
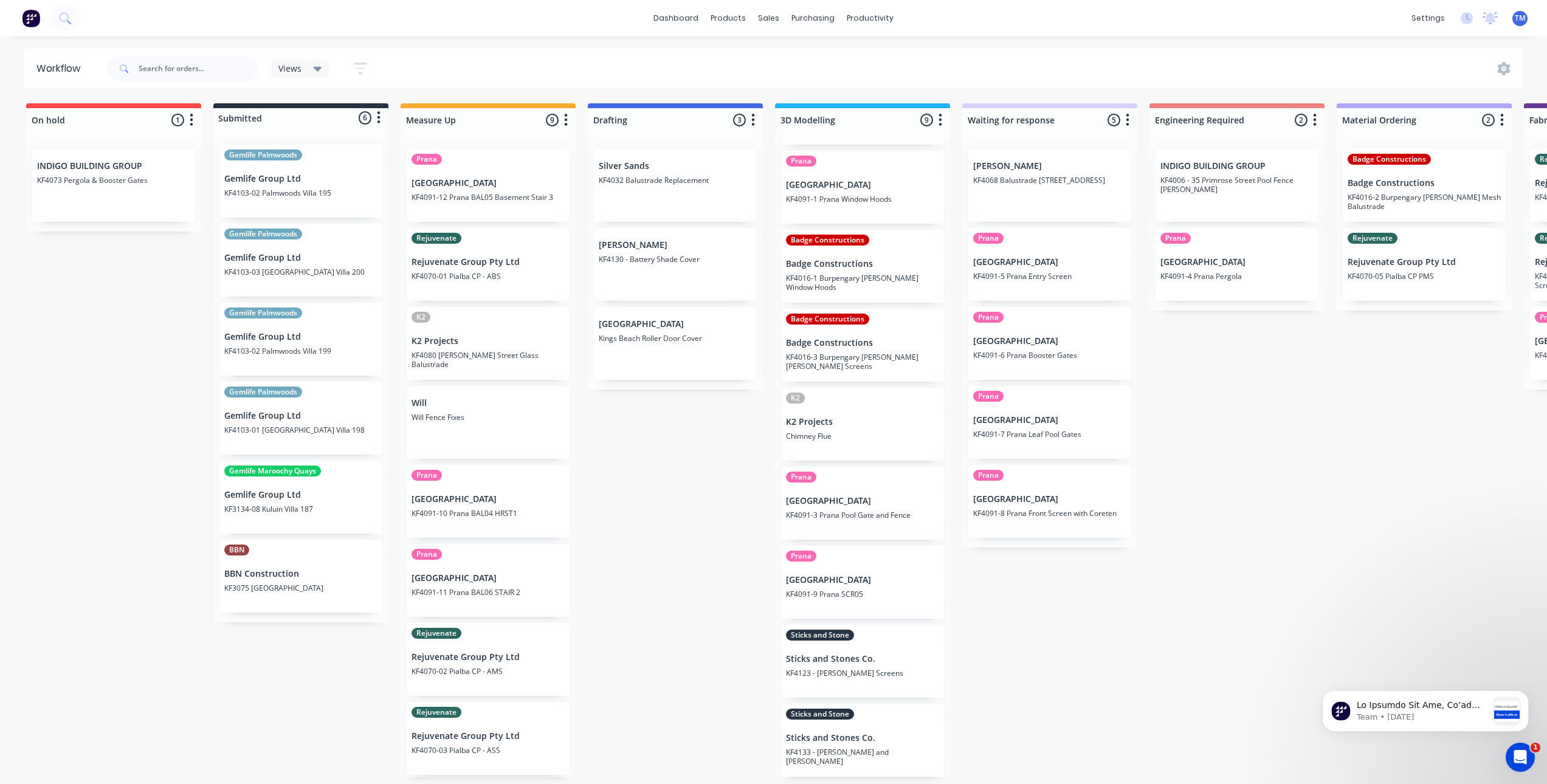
scroll to position [3, 0]
click at [1110, 634] on div "On hold 1 Status colour #FF4949 hex #FF4949 Save Cancel Notifications Email SMS…" at bounding box center [1445, 440] width 2909 height 674
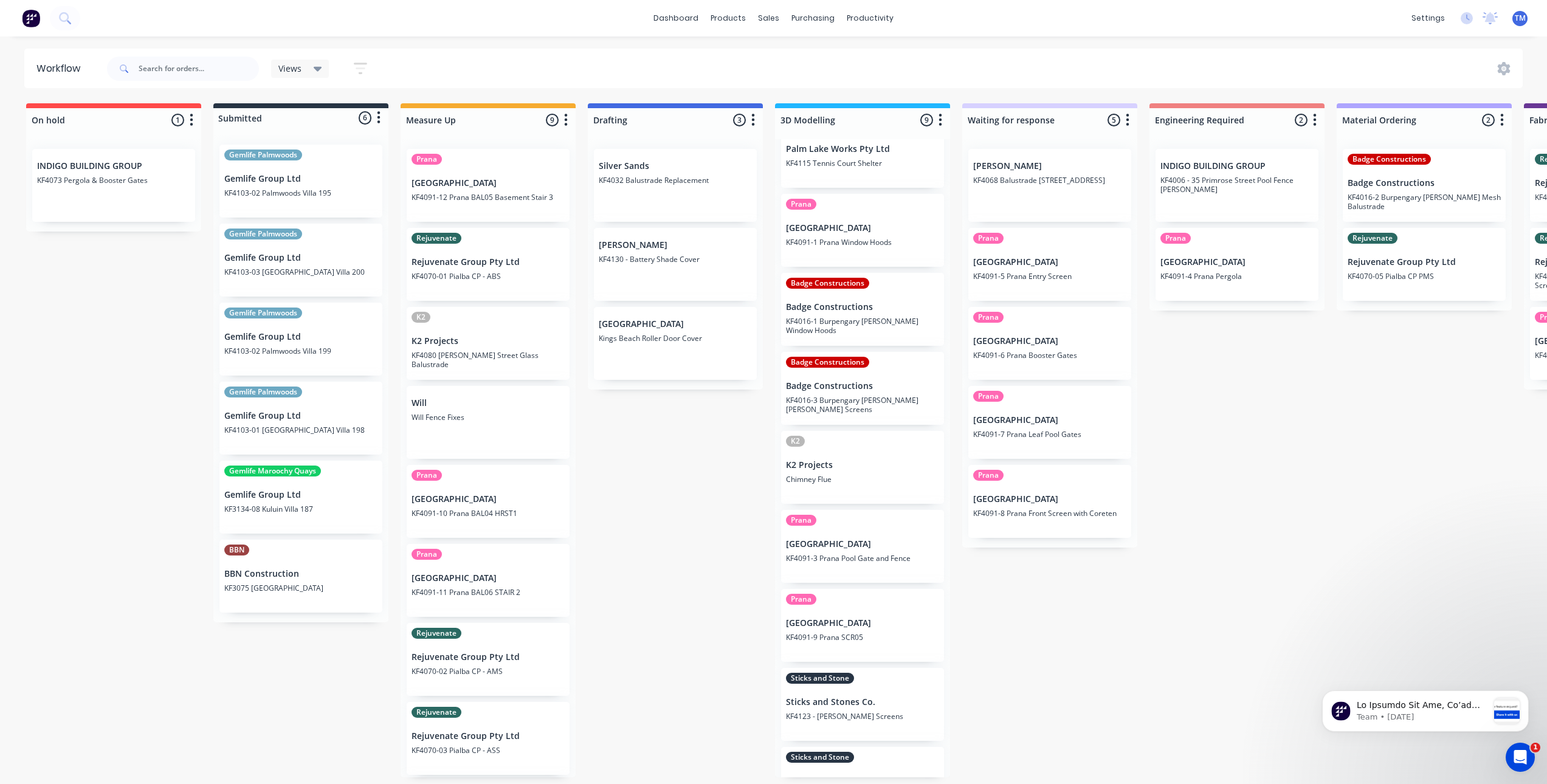
scroll to position [0, 0]
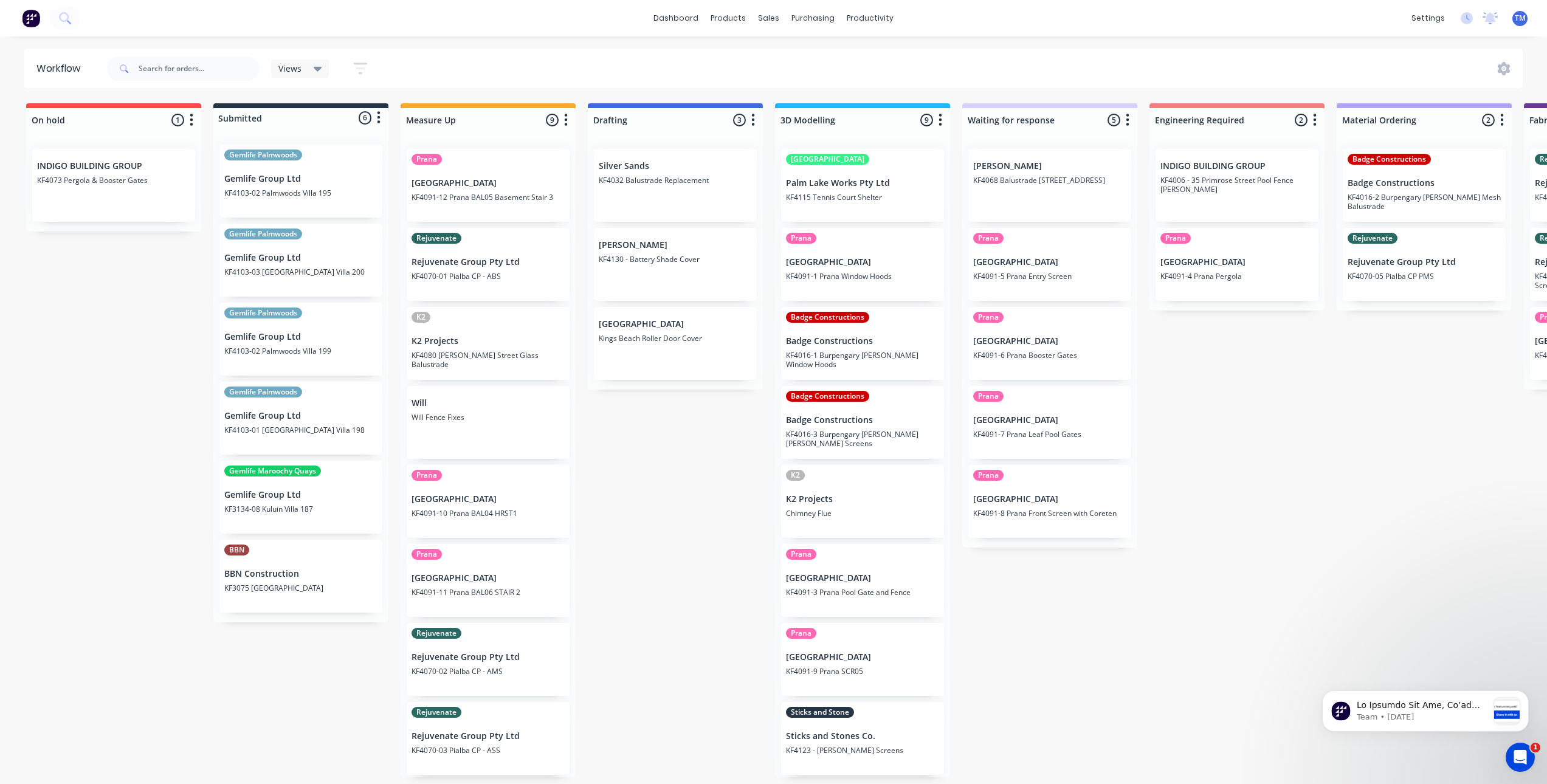
click at [865, 351] on p "KF4016-1 Burpengary [PERSON_NAME] Window Hoods" at bounding box center [863, 359] width 154 height 18
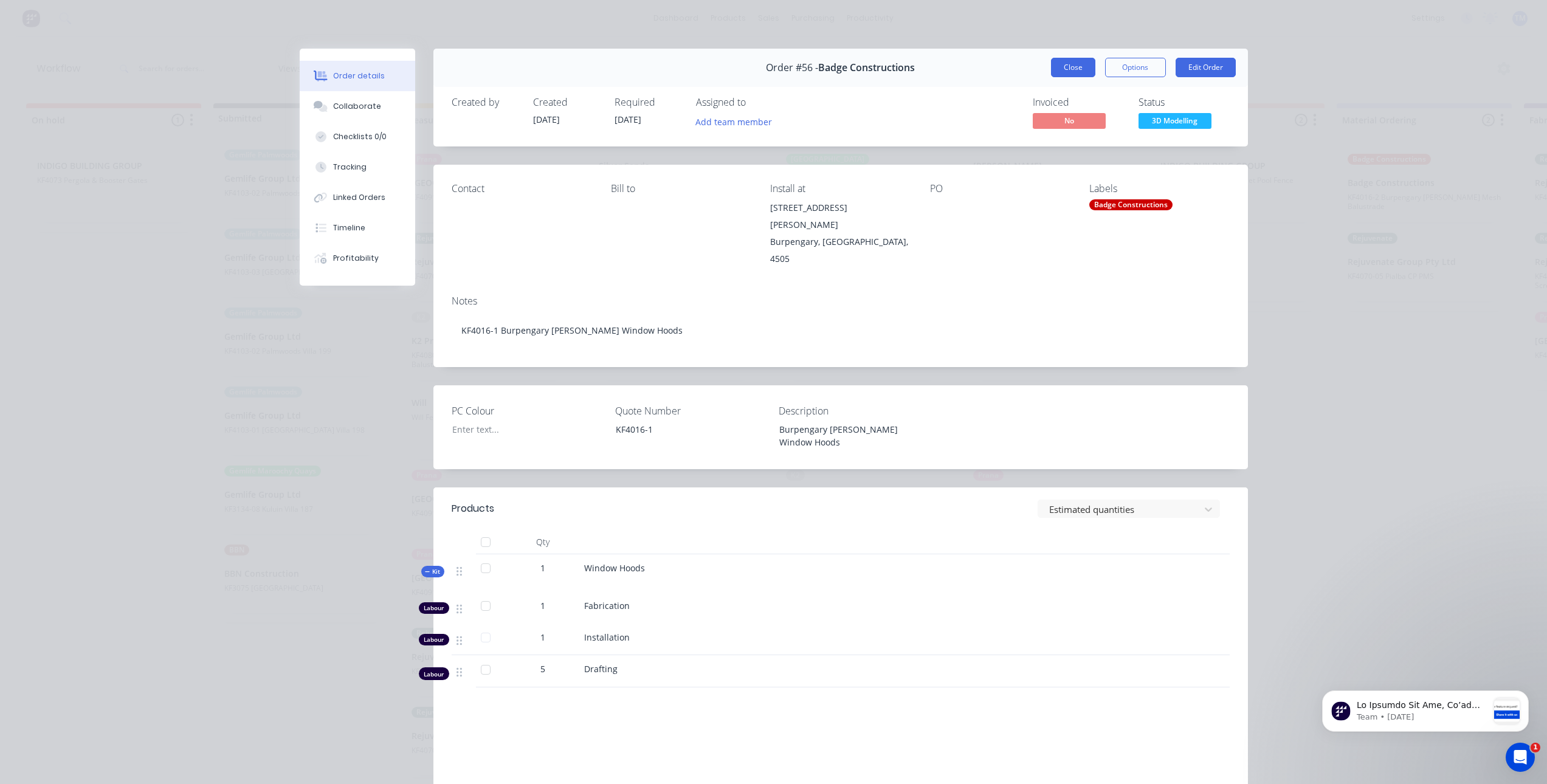
click at [1073, 75] on button "Close" at bounding box center [1073, 67] width 44 height 20
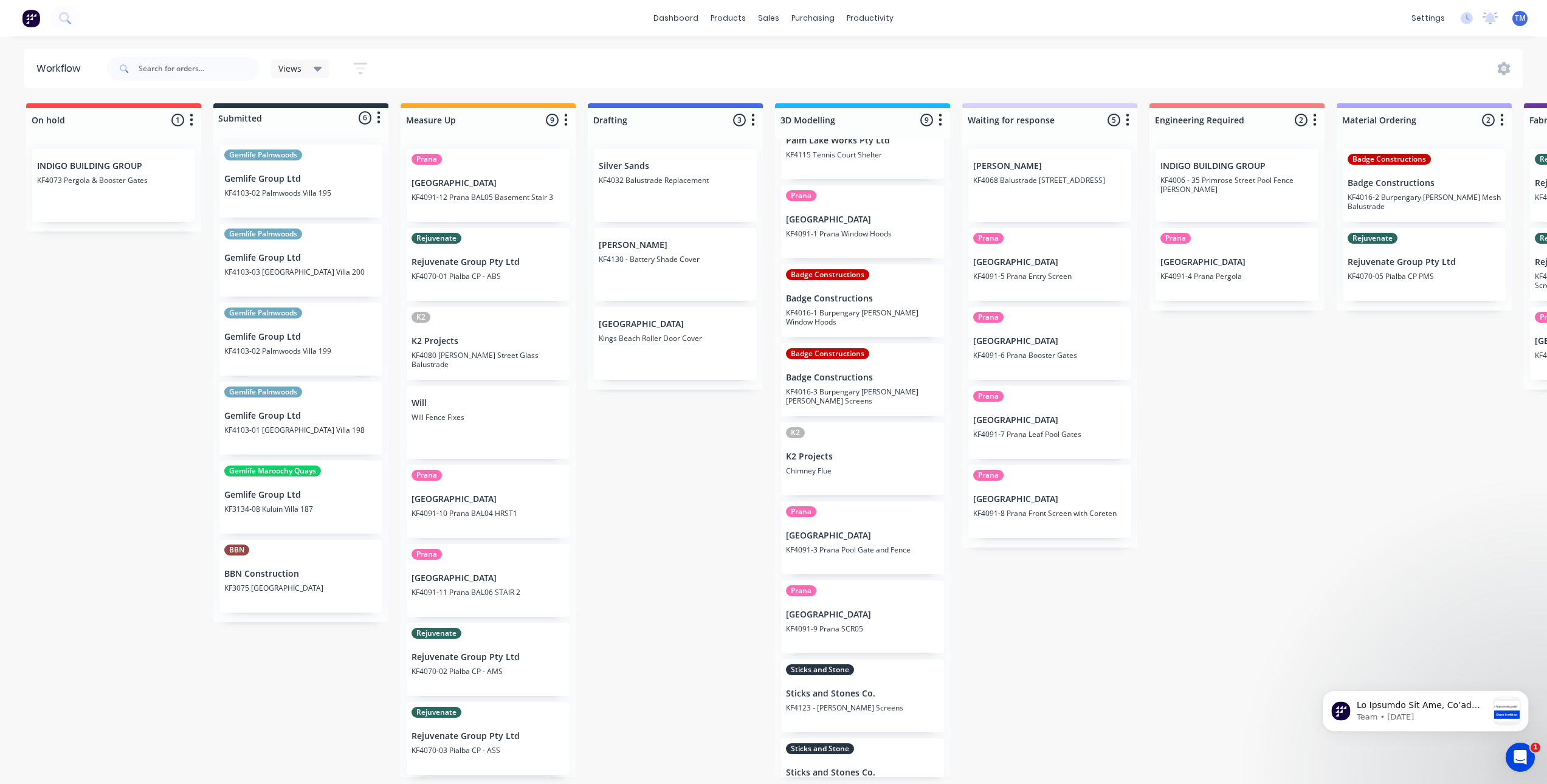
scroll to position [77, 0]
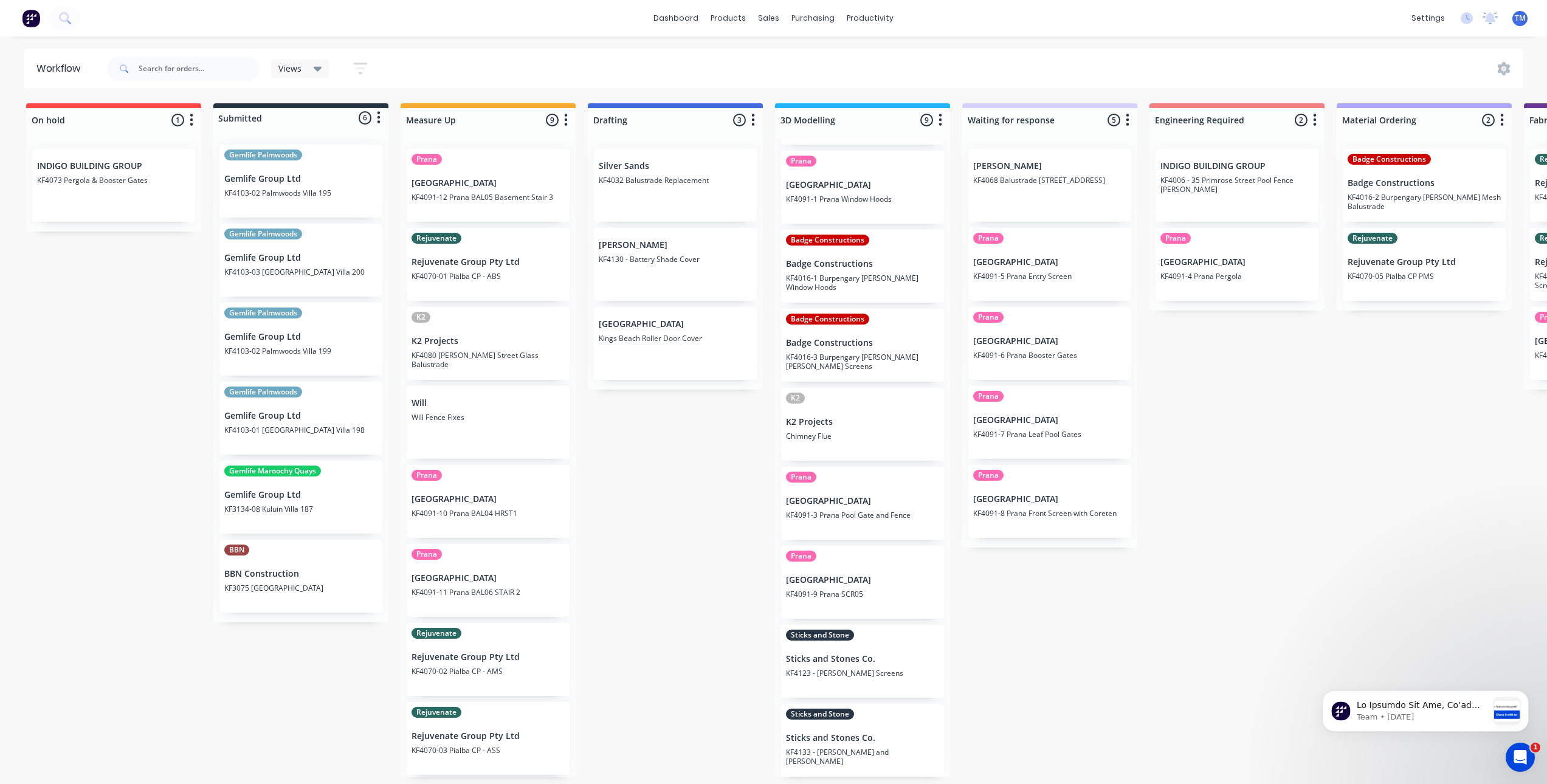
click at [844, 266] on p "Badge Constructions" at bounding box center [863, 264] width 154 height 10
